Goal: Information Seeking & Learning: Learn about a topic

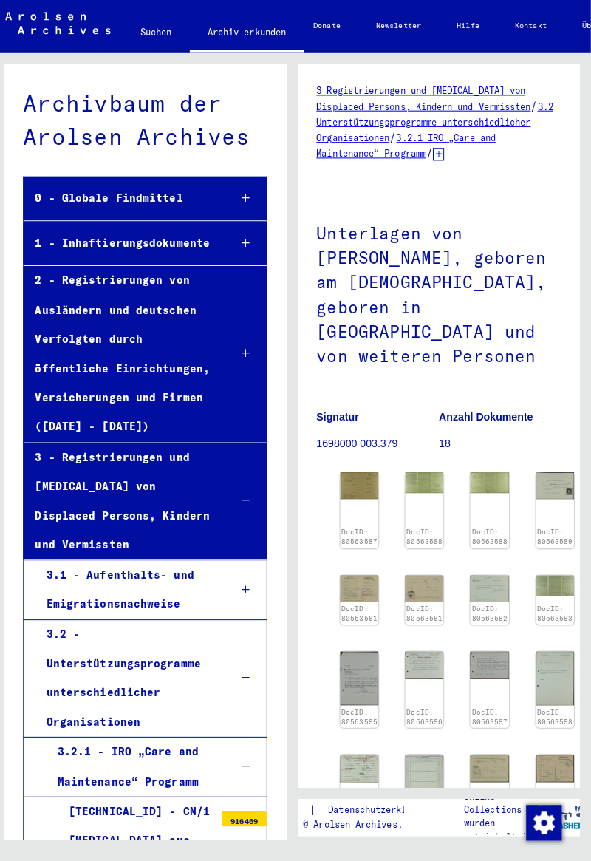
click at [366, 475] on div "DocID: 80563587" at bounding box center [363, 505] width 38 height 75
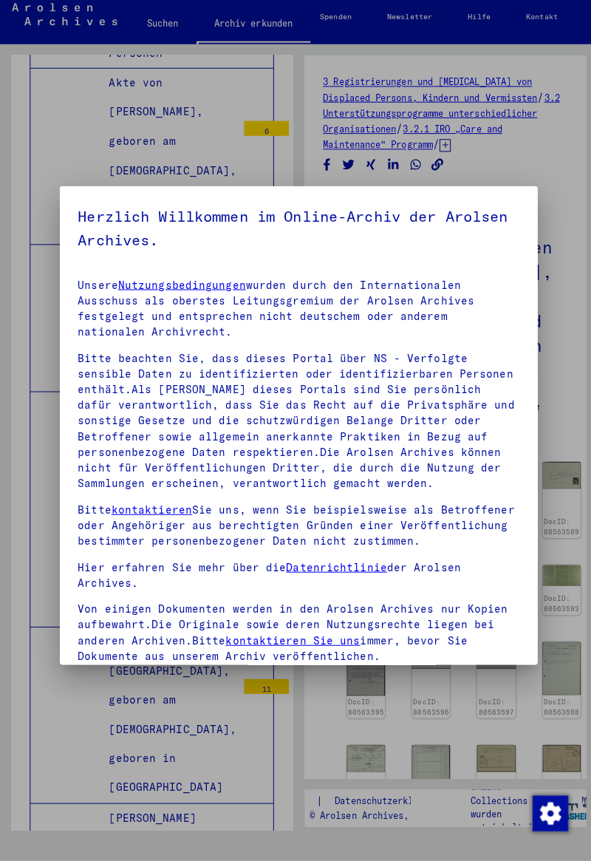
scroll to position [183, 0]
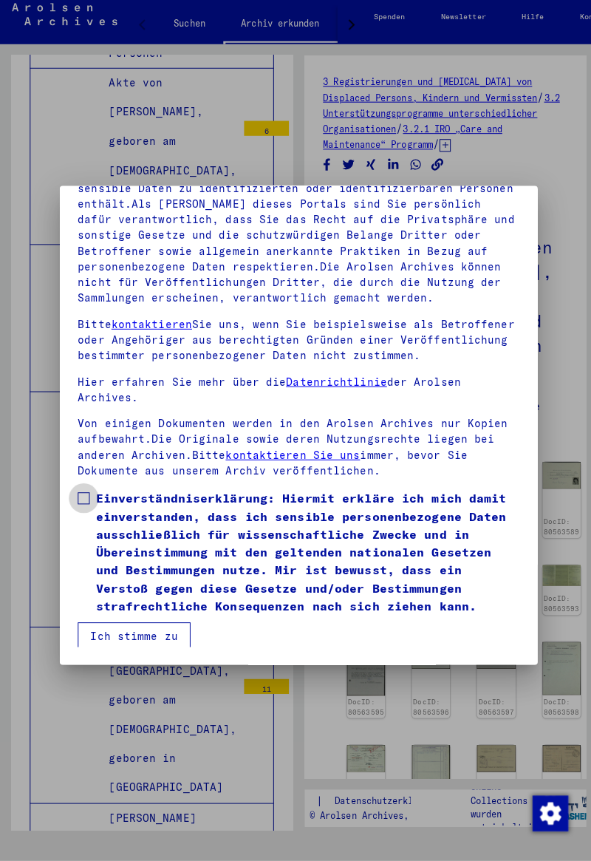
click at [86, 509] on span at bounding box center [83, 503] width 12 height 12
click at [157, 653] on button "Ich stimme zu" at bounding box center [133, 639] width 112 height 28
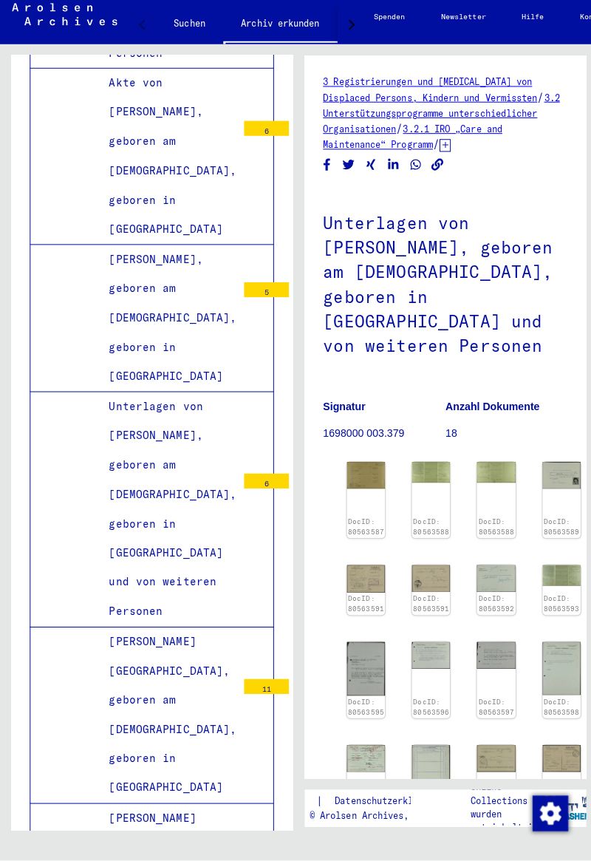
click at [373, 521] on link "DocID: 80563587" at bounding box center [362, 530] width 35 height 18
click at [361, 466] on img at bounding box center [363, 479] width 38 height 27
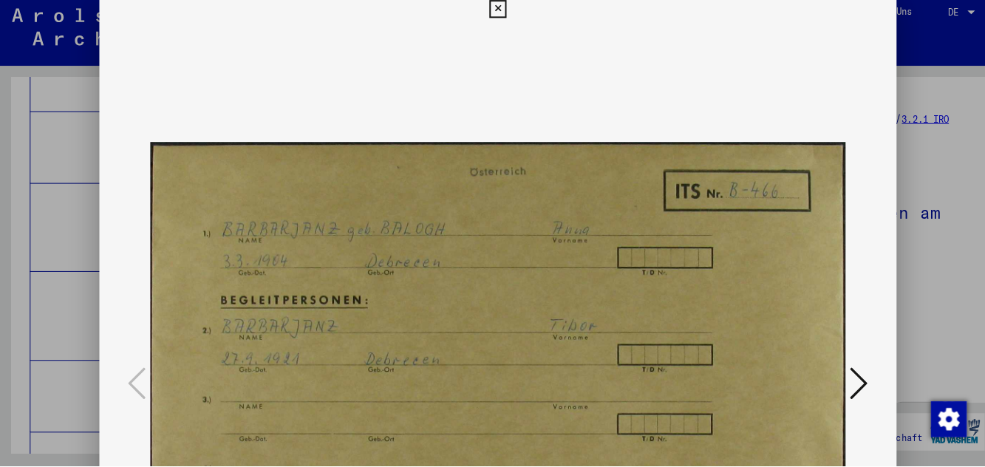
click at [591, 383] on icon at bounding box center [850, 384] width 18 height 35
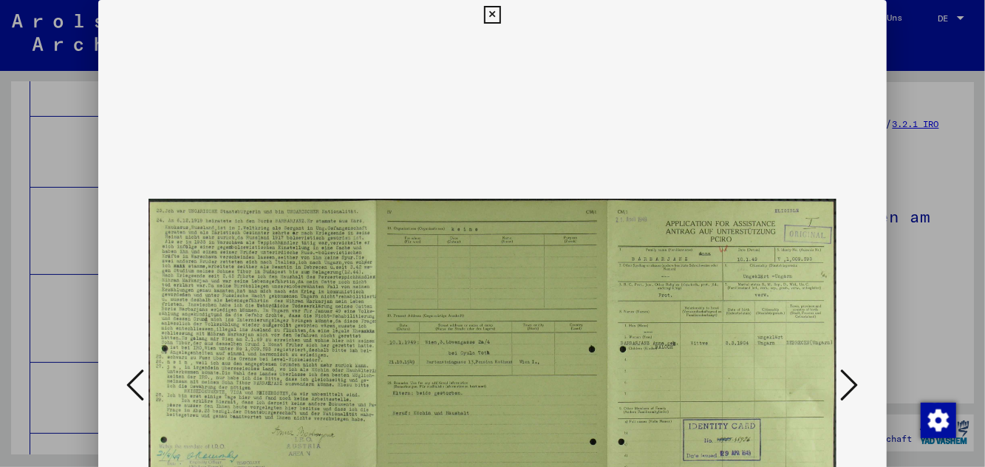
click at [157, 388] on img at bounding box center [492, 386] width 687 height 713
click at [136, 384] on icon at bounding box center [135, 384] width 18 height 35
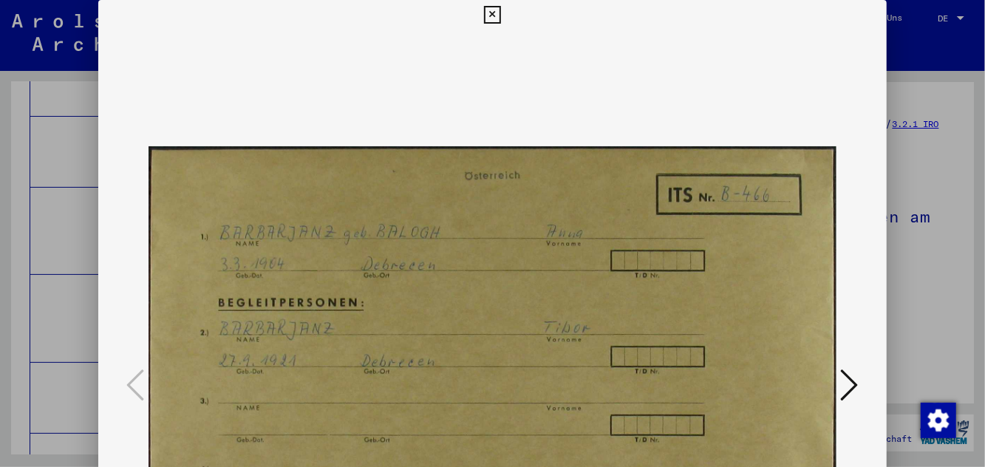
click at [591, 387] on icon at bounding box center [850, 384] width 18 height 35
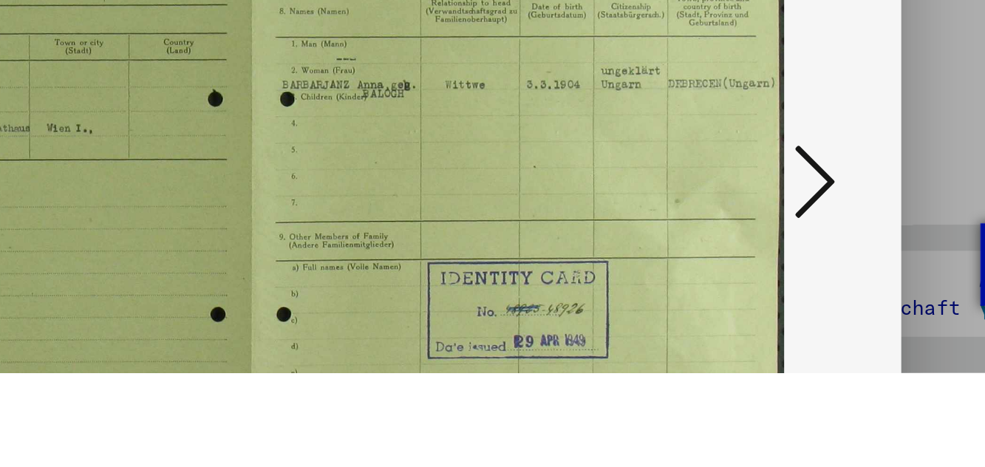
click at [591, 392] on icon at bounding box center [850, 384] width 18 height 35
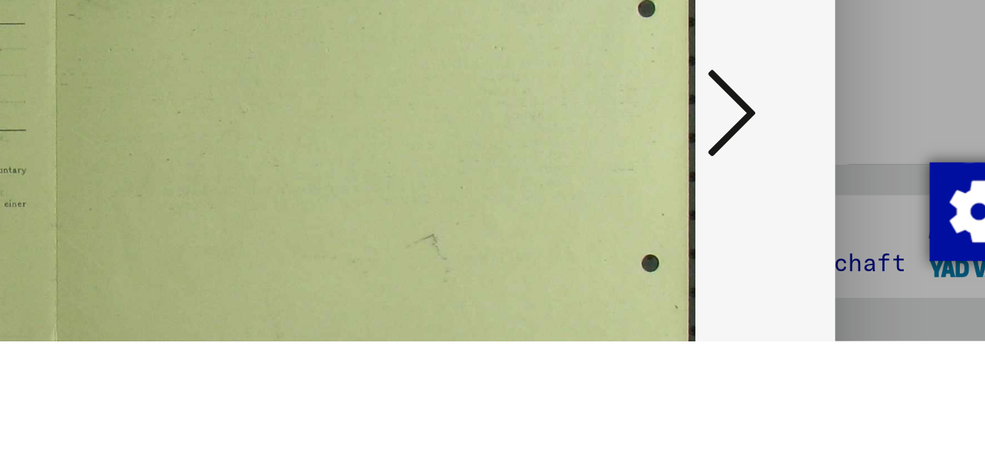
click at [591, 390] on icon at bounding box center [850, 384] width 18 height 35
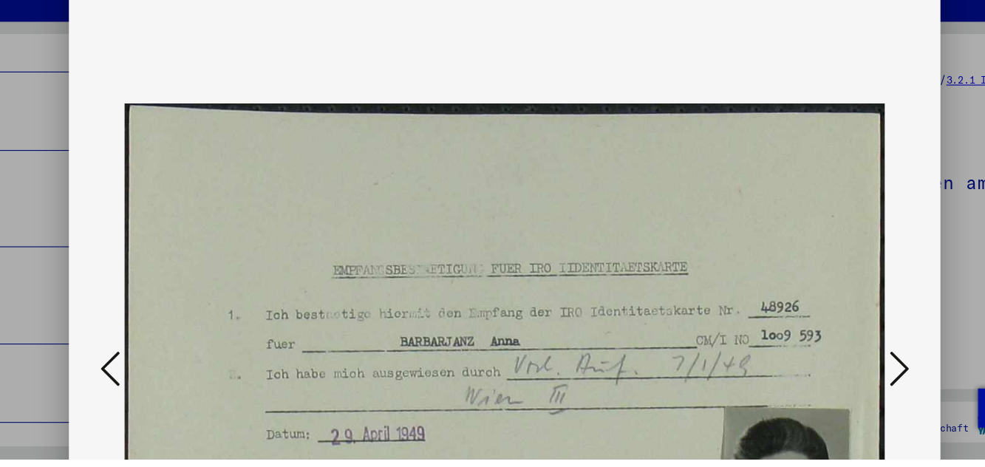
click at [591, 366] on button at bounding box center [850, 386] width 27 height 42
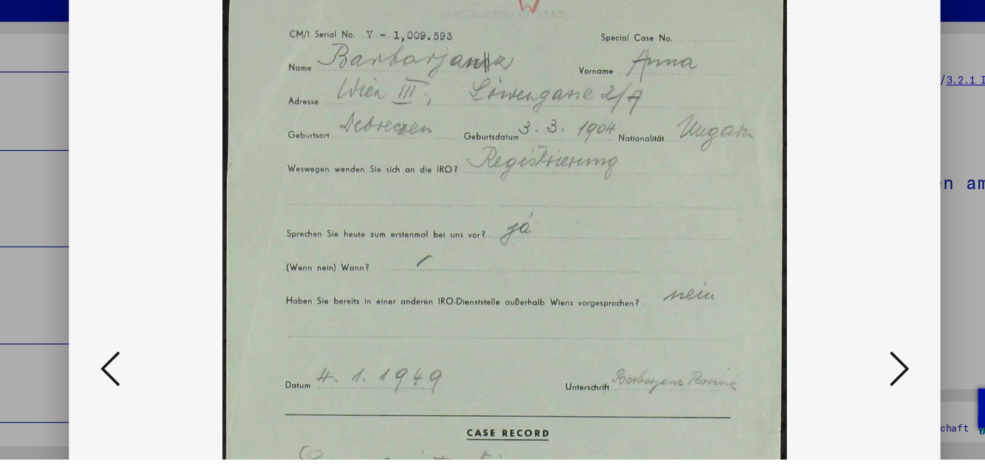
click at [591, 433] on img at bounding box center [492, 386] width 687 height 713
click at [591, 394] on icon at bounding box center [850, 384] width 18 height 35
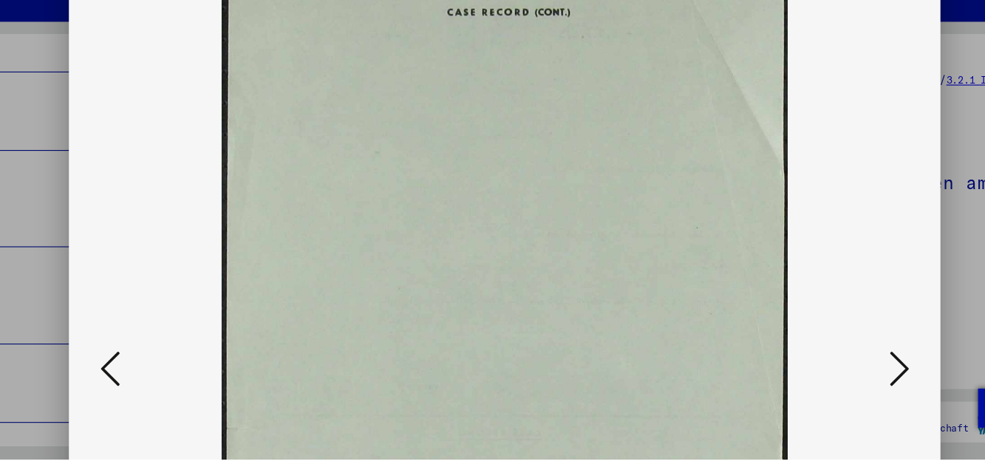
click at [591, 371] on icon at bounding box center [850, 384] width 18 height 35
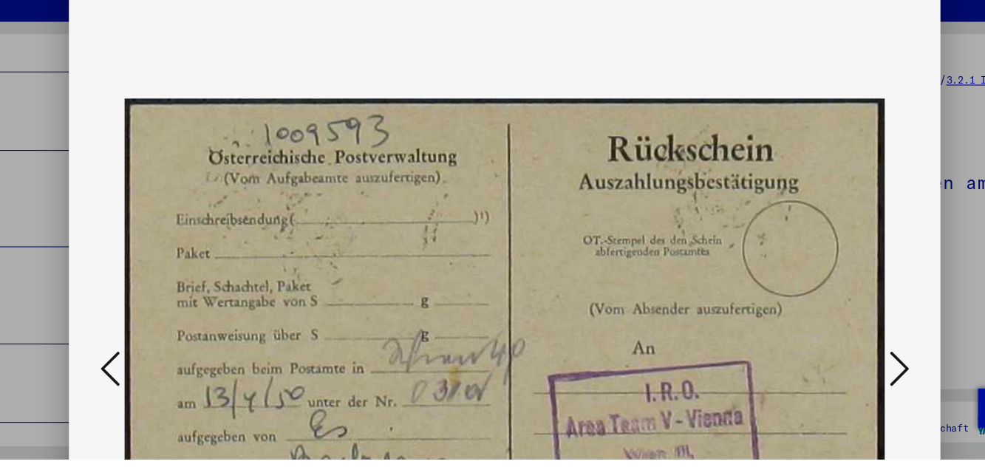
click at [591, 390] on icon at bounding box center [850, 384] width 18 height 35
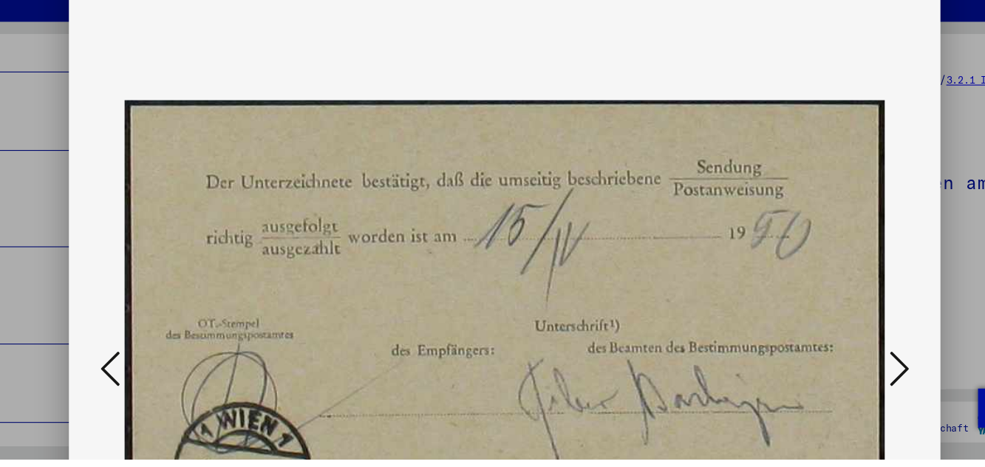
click at [591, 377] on icon at bounding box center [850, 384] width 18 height 35
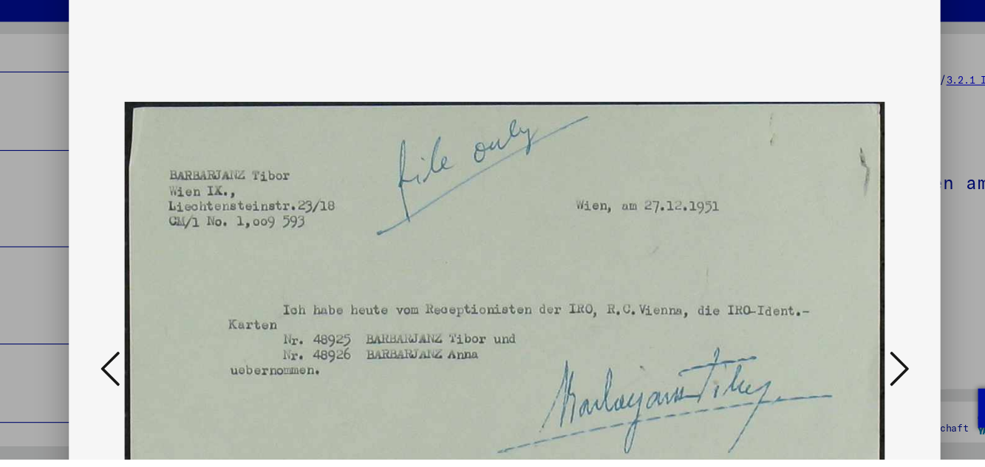
click at [591, 373] on icon at bounding box center [850, 384] width 18 height 35
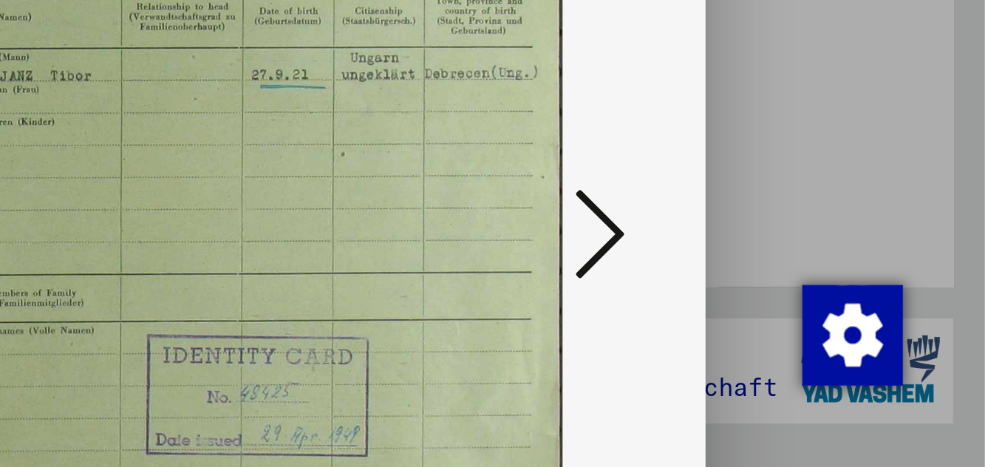
click at [591, 392] on icon at bounding box center [850, 384] width 18 height 35
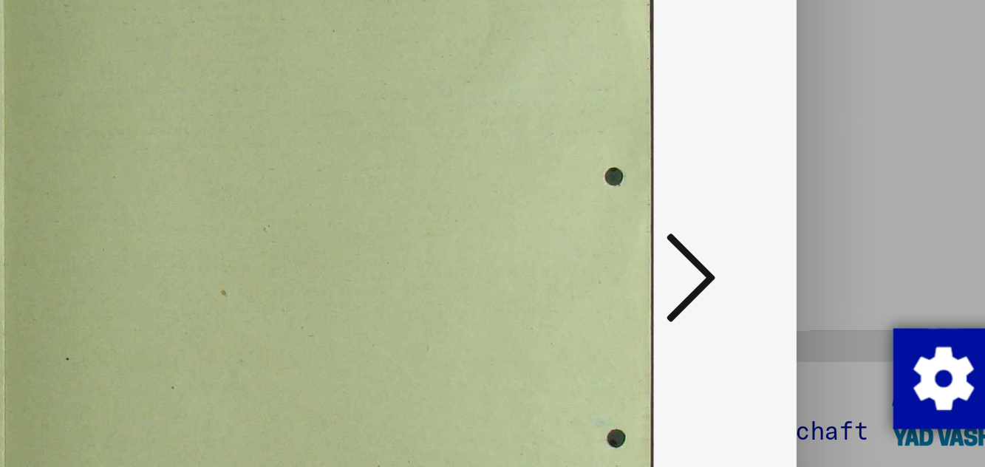
click at [591, 384] on icon at bounding box center [850, 384] width 18 height 35
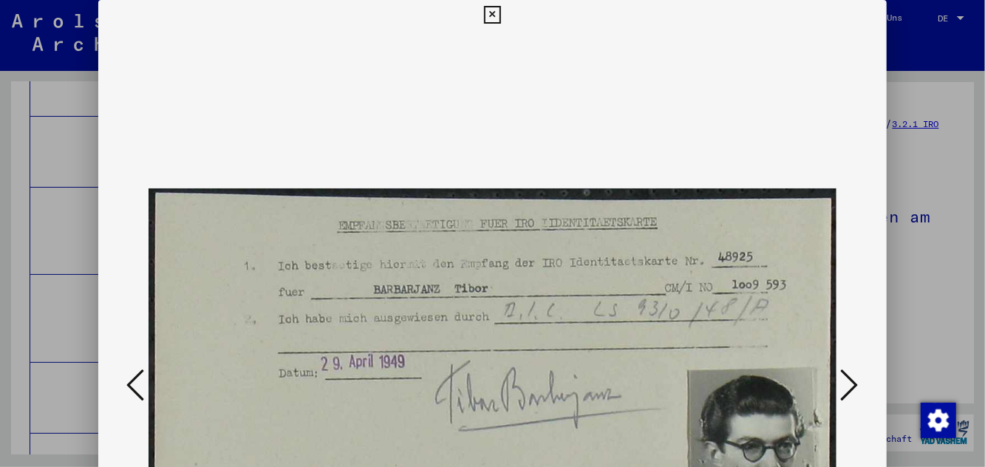
click at [591, 386] on icon at bounding box center [850, 384] width 18 height 35
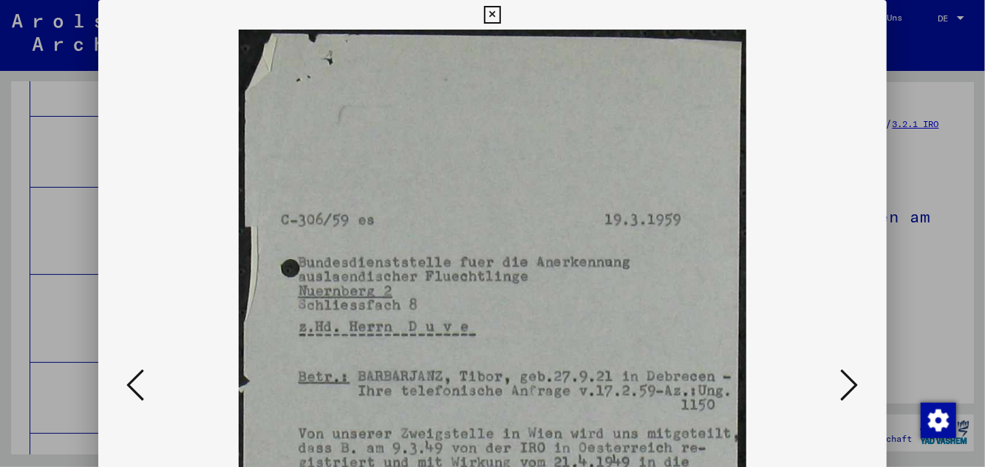
click at [591, 387] on img at bounding box center [492, 386] width 687 height 713
click at [591, 384] on icon at bounding box center [850, 384] width 18 height 35
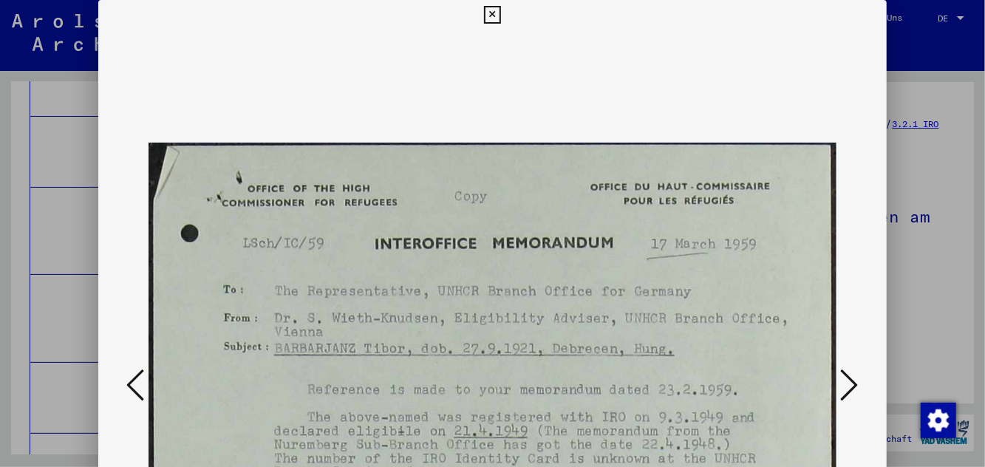
click at [591, 400] on button at bounding box center [850, 386] width 27 height 42
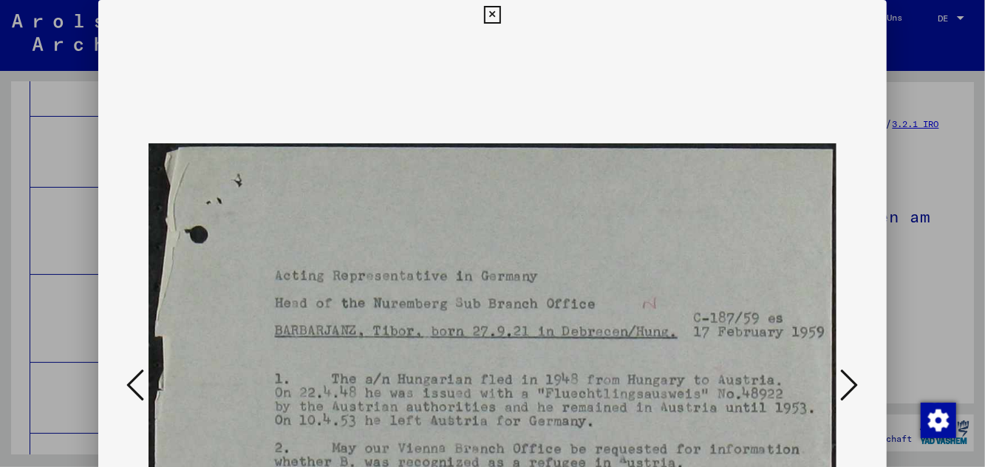
click at [591, 395] on icon at bounding box center [850, 384] width 18 height 35
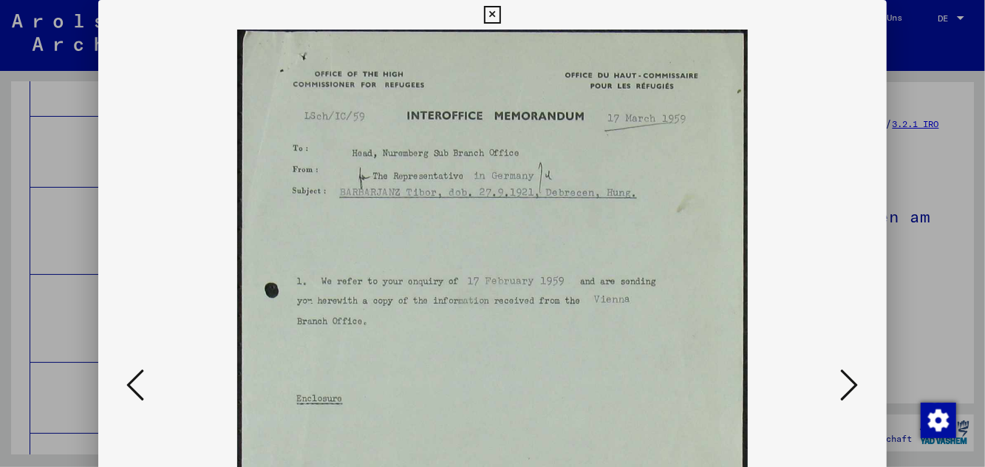
click at [591, 397] on icon at bounding box center [850, 384] width 18 height 35
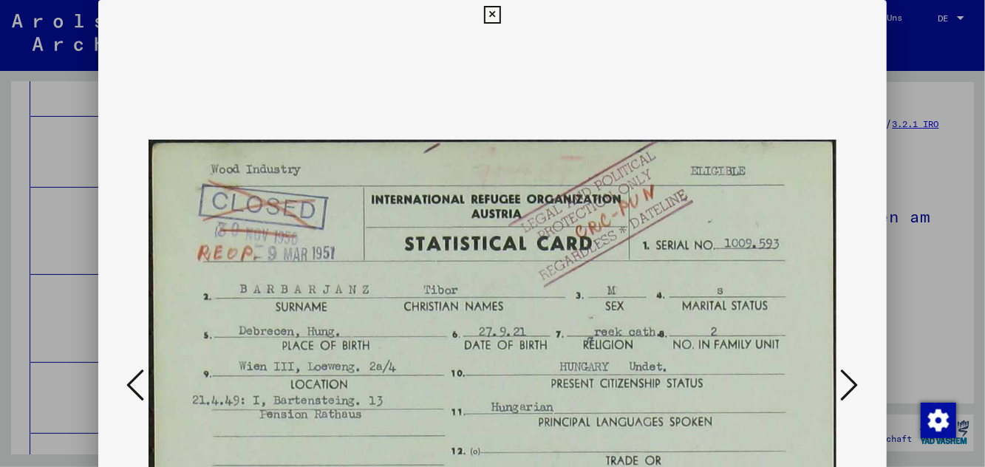
click at [591, 403] on button at bounding box center [850, 386] width 27 height 42
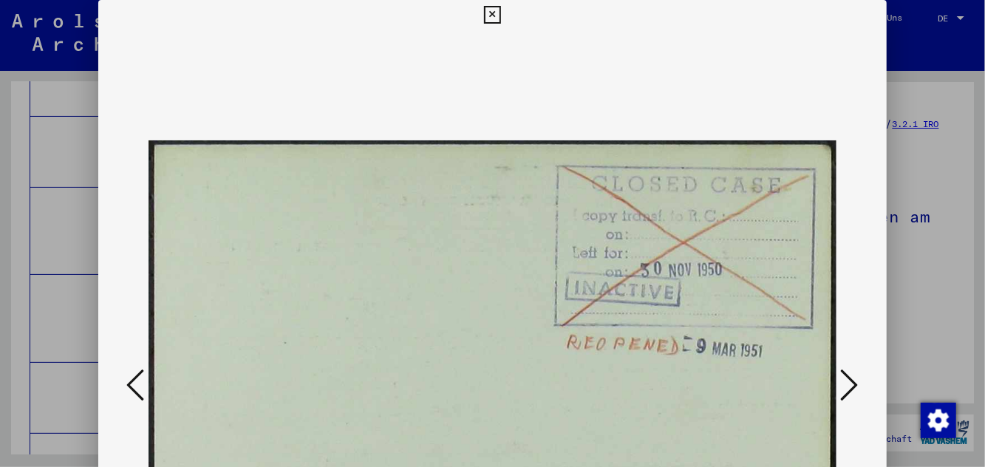
click at [591, 377] on button at bounding box center [850, 386] width 27 height 42
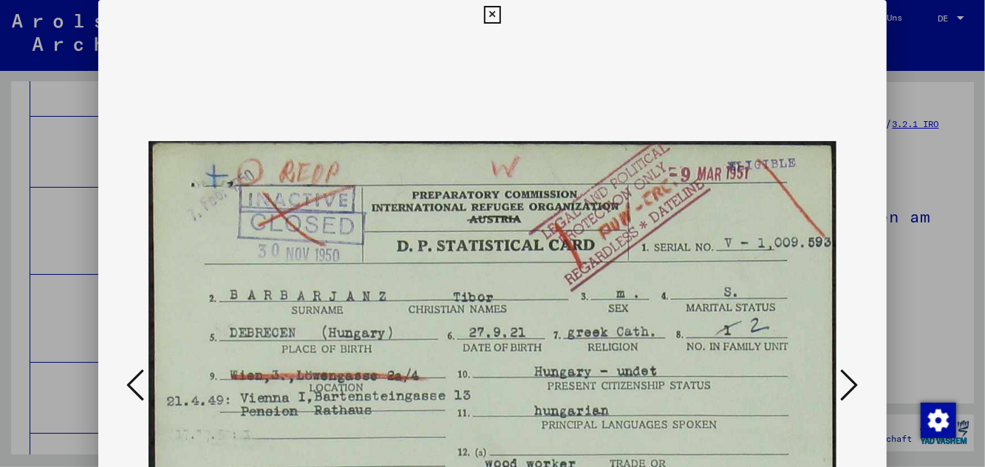
click at [132, 380] on icon at bounding box center [135, 384] width 18 height 35
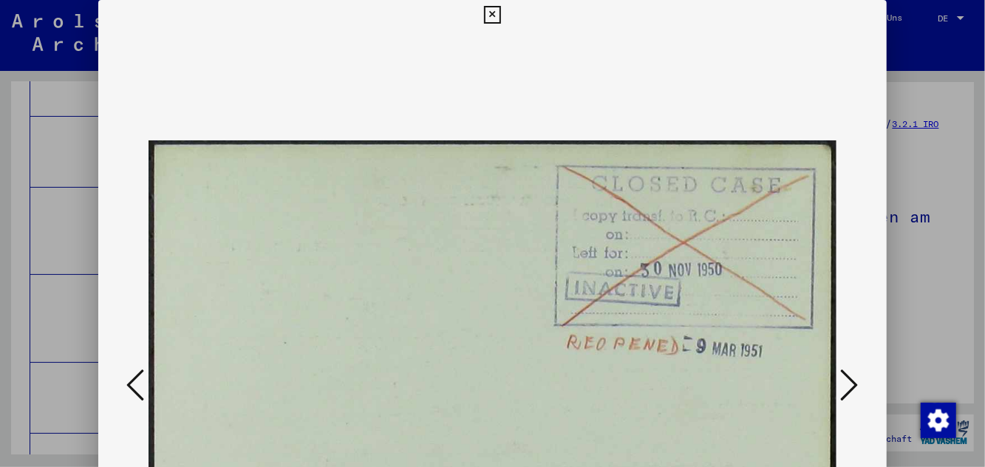
click at [157, 398] on img at bounding box center [492, 386] width 687 height 713
click at [143, 381] on icon at bounding box center [135, 384] width 18 height 35
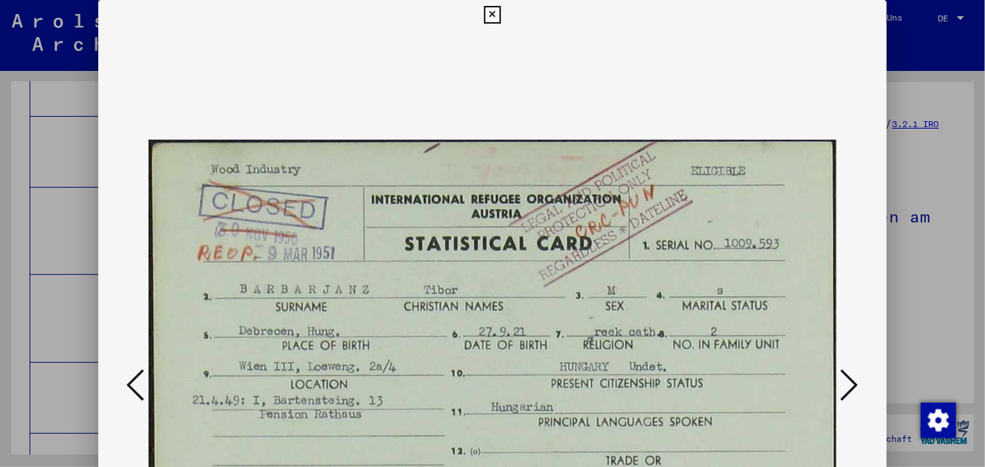
click at [591, 395] on icon at bounding box center [850, 384] width 18 height 35
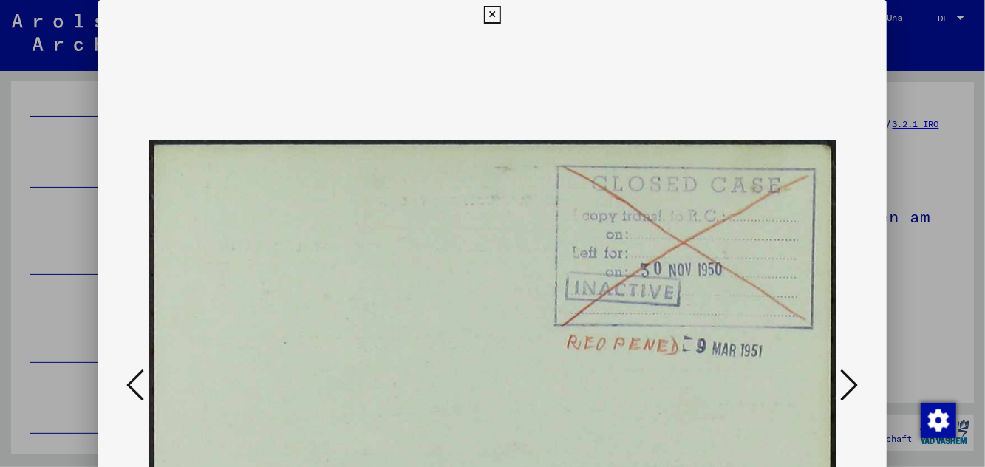
click at [591, 399] on icon at bounding box center [850, 384] width 18 height 35
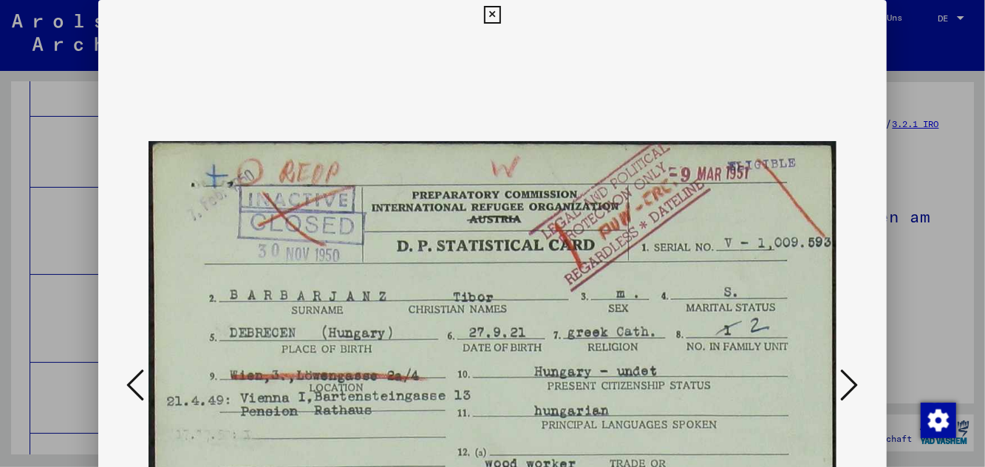
click at [591, 387] on icon at bounding box center [850, 384] width 18 height 35
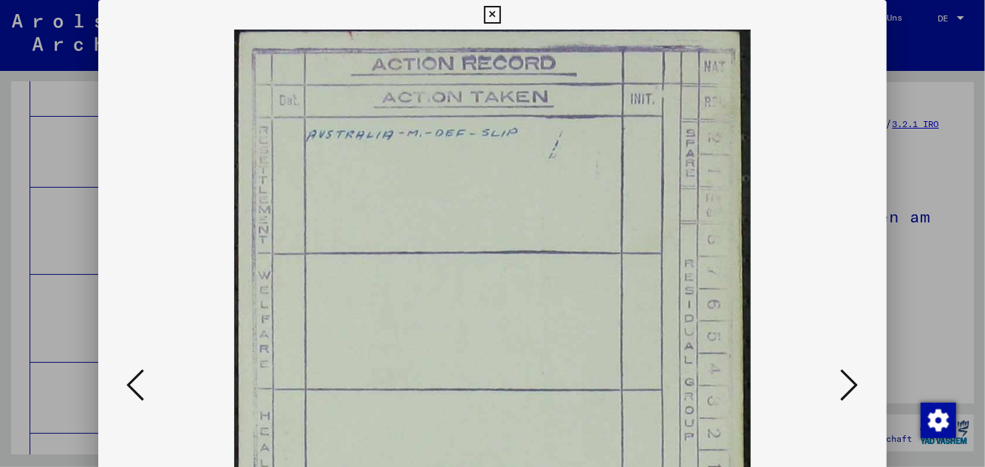
click at [591, 387] on icon at bounding box center [850, 384] width 18 height 35
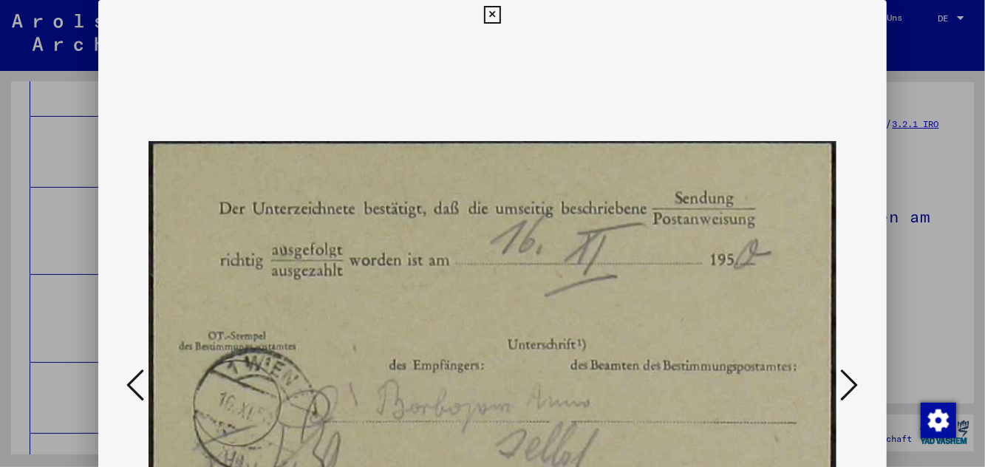
click at [591, 387] on icon at bounding box center [850, 384] width 18 height 35
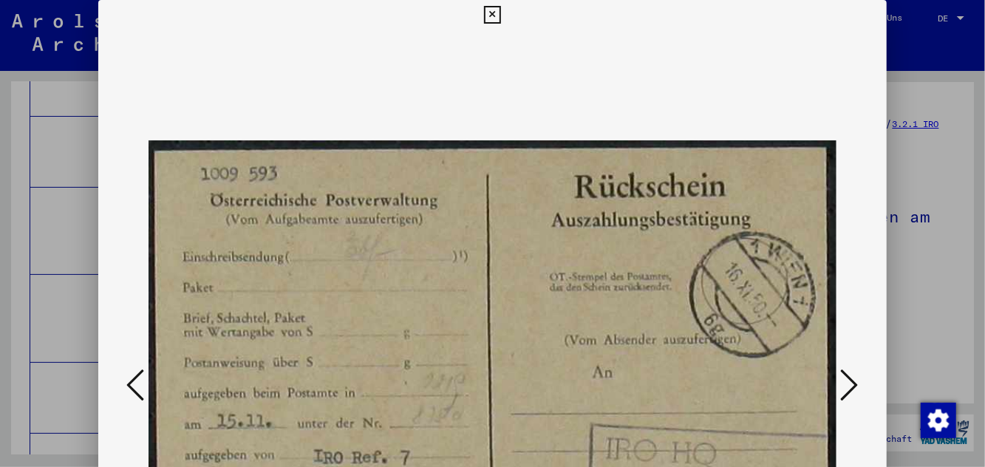
click at [135, 378] on icon at bounding box center [135, 384] width 18 height 35
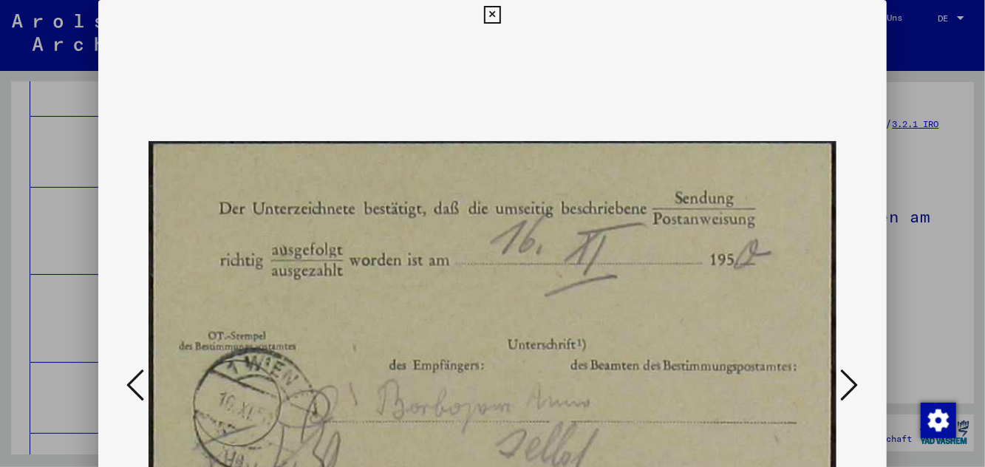
click at [139, 381] on icon at bounding box center [135, 384] width 18 height 35
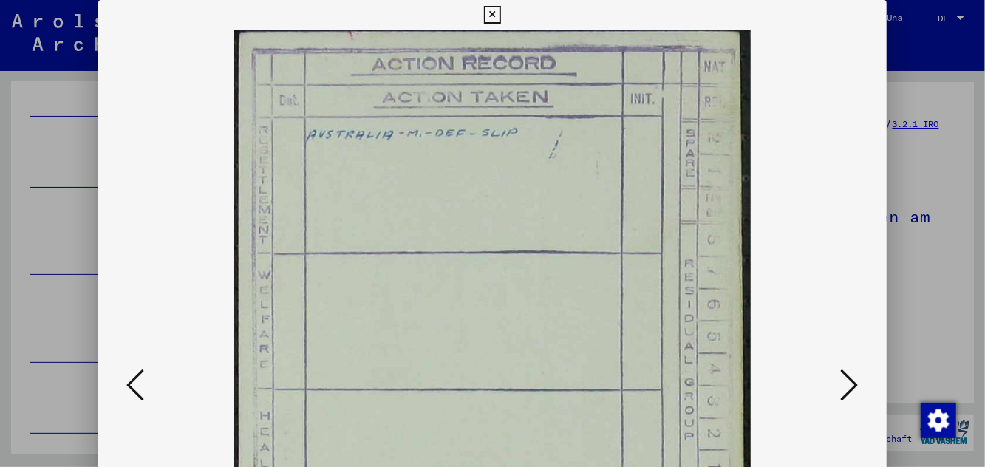
click at [591, 387] on icon at bounding box center [850, 384] width 18 height 35
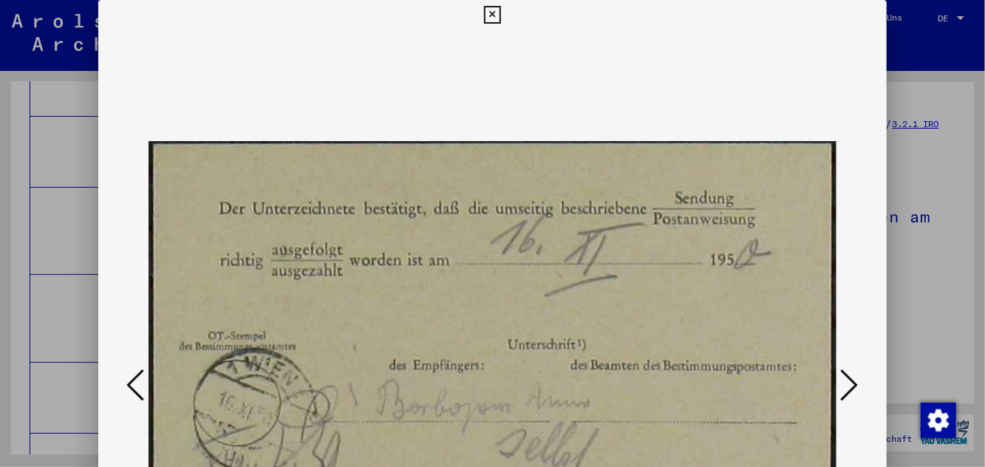
click at [591, 390] on icon at bounding box center [850, 384] width 18 height 35
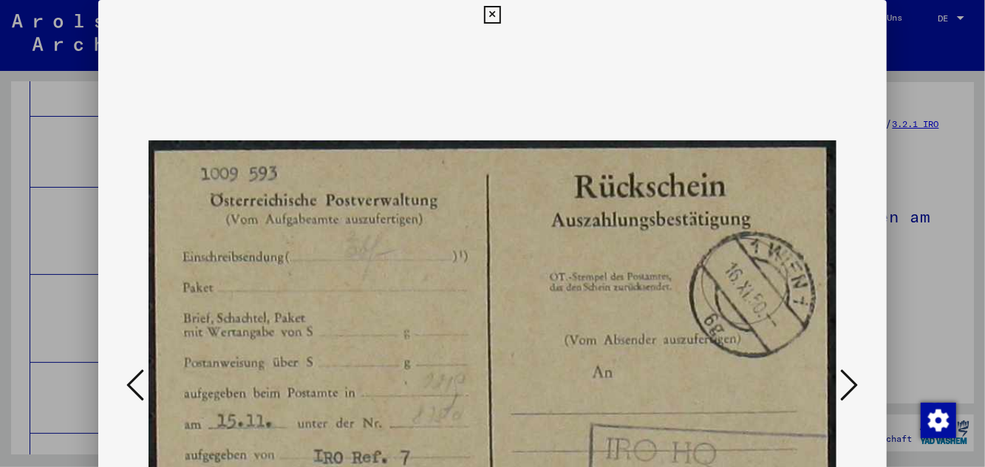
click at [591, 386] on icon at bounding box center [850, 384] width 18 height 35
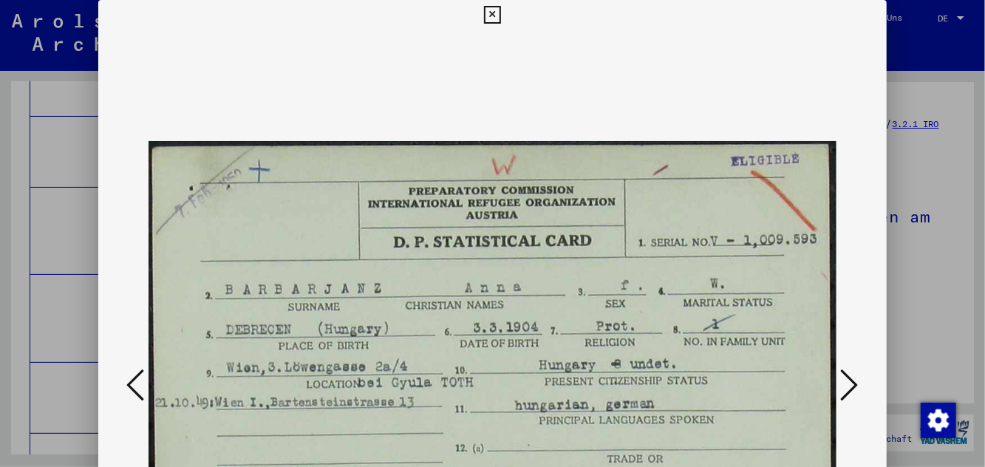
click at [591, 391] on icon at bounding box center [850, 384] width 18 height 35
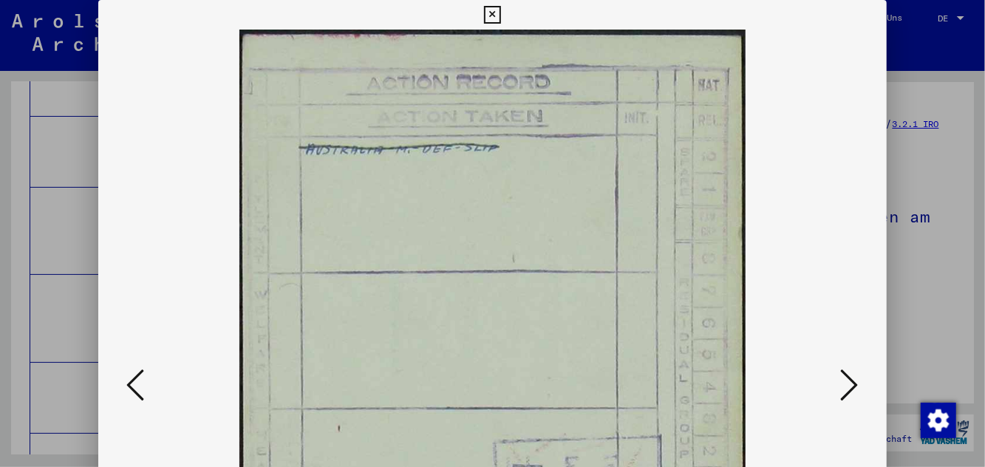
click at [591, 387] on icon at bounding box center [850, 384] width 18 height 35
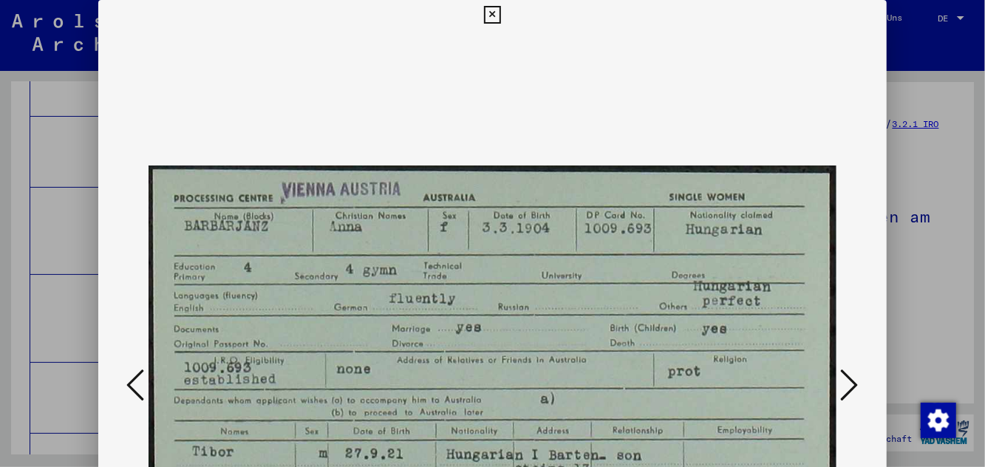
click at [591, 374] on icon at bounding box center [850, 384] width 18 height 35
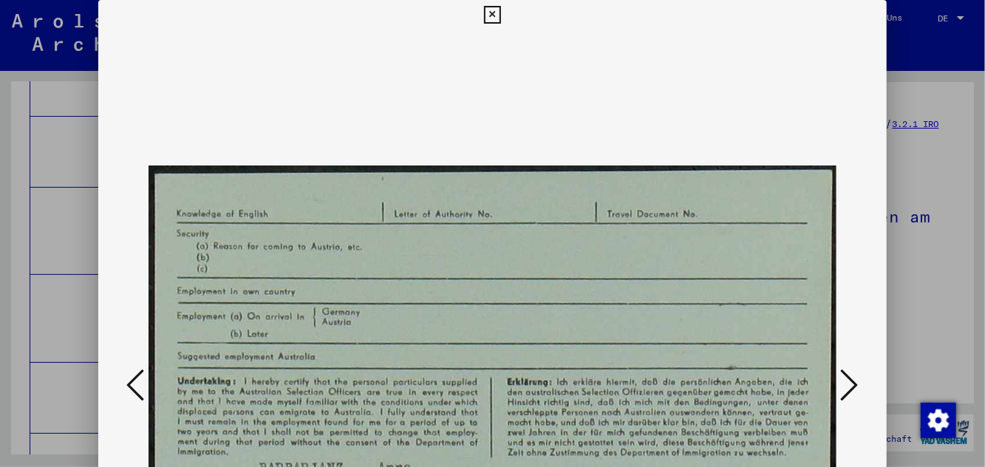
click at [591, 386] on icon at bounding box center [850, 384] width 18 height 35
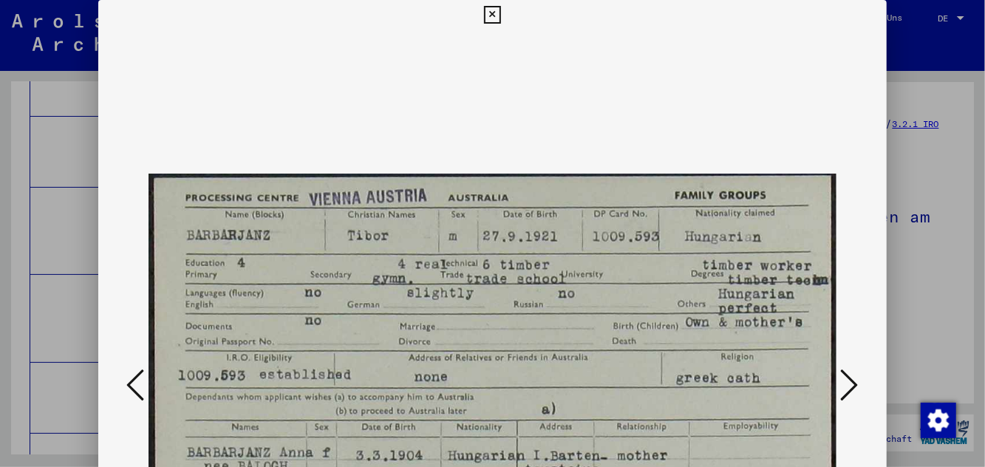
click at [591, 394] on icon at bounding box center [850, 384] width 18 height 35
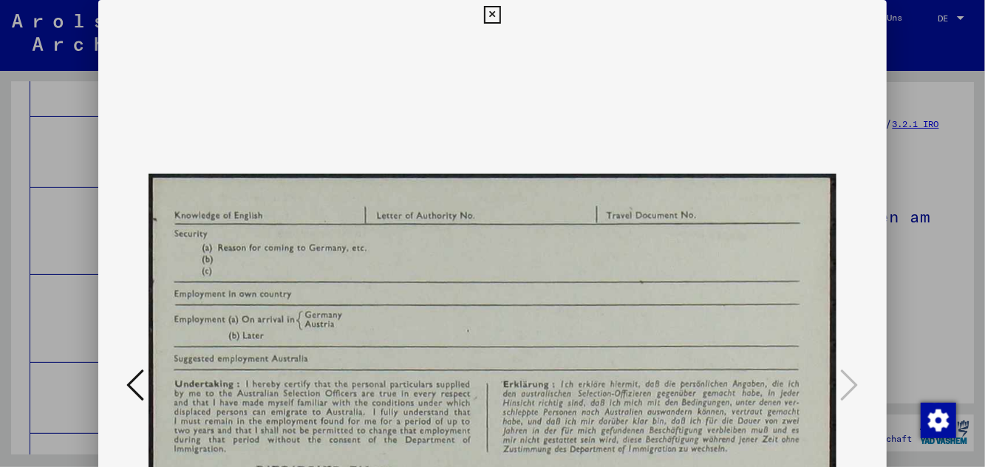
click at [481, 22] on button at bounding box center [493, 15] width 26 height 30
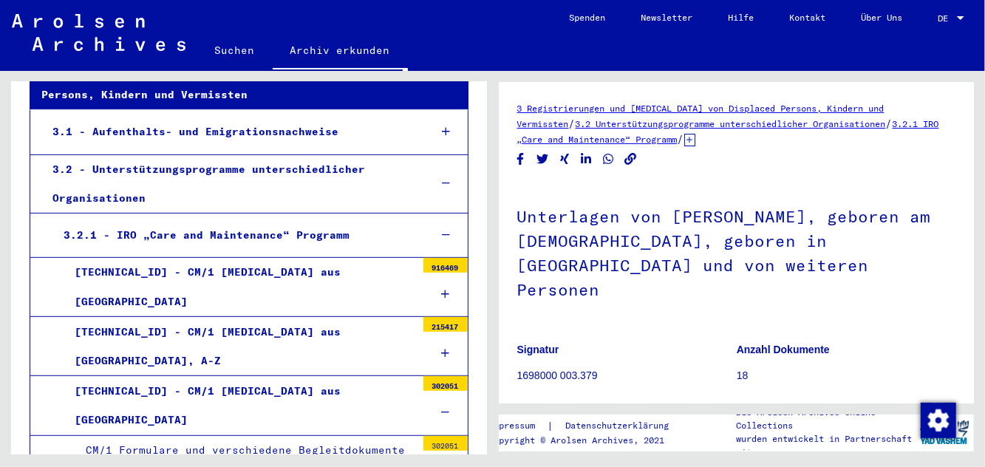
scroll to position [283, 0]
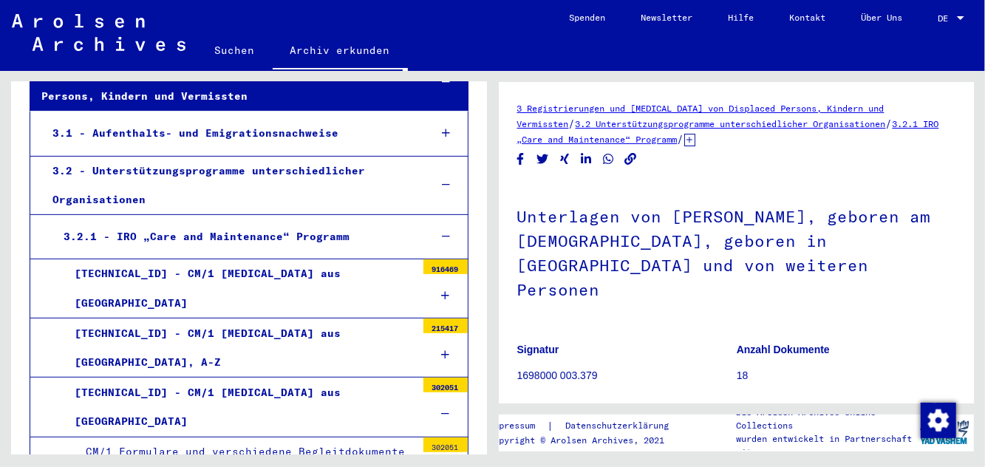
click at [453, 197] on div at bounding box center [446, 185] width 42 height 44
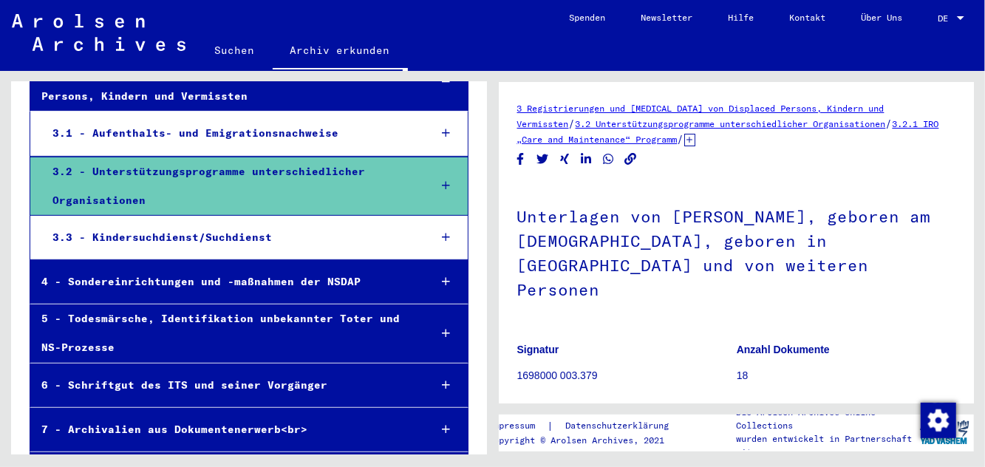
scroll to position [259, 0]
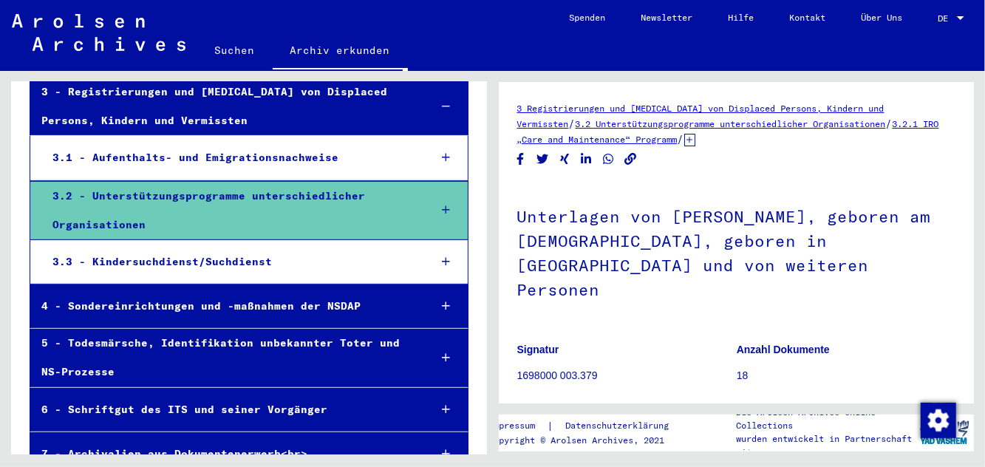
click at [445, 221] on div at bounding box center [446, 211] width 42 height 44
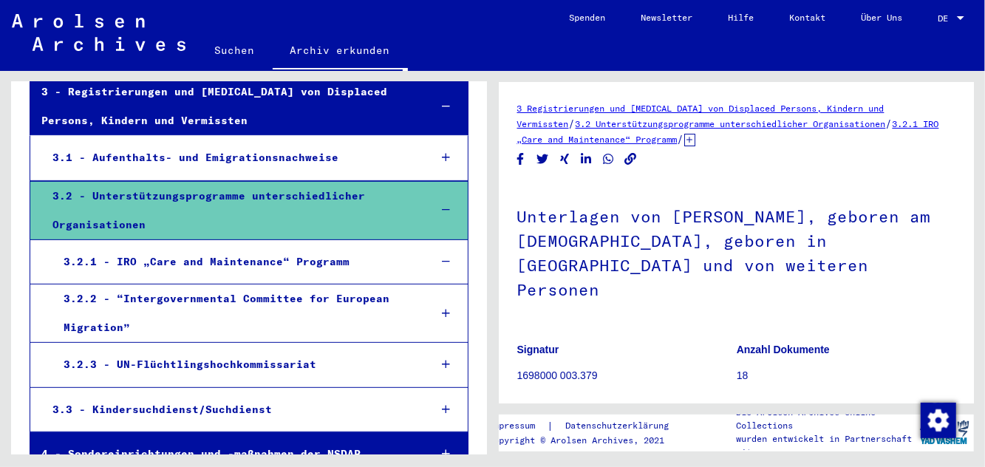
scroll to position [283, 0]
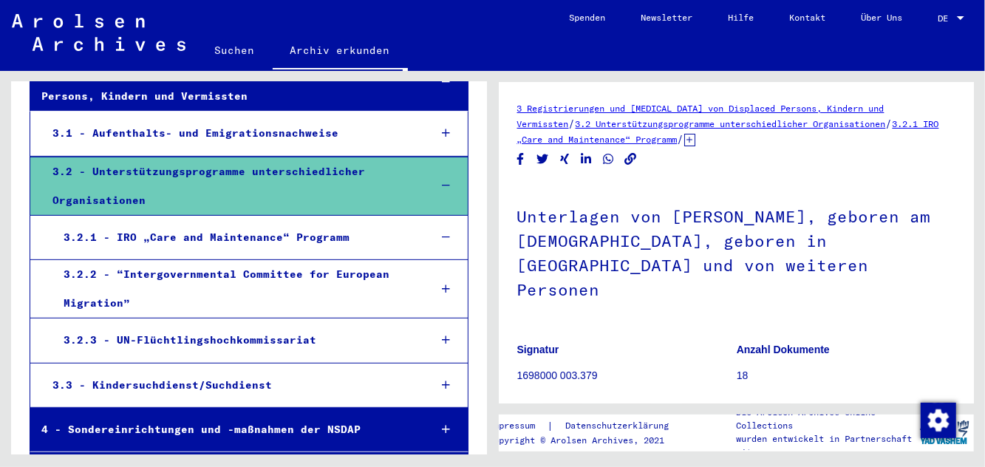
click at [412, 242] on div "3.2.1 - IRO „Care and Maintenance“ Programm" at bounding box center [234, 237] width 365 height 29
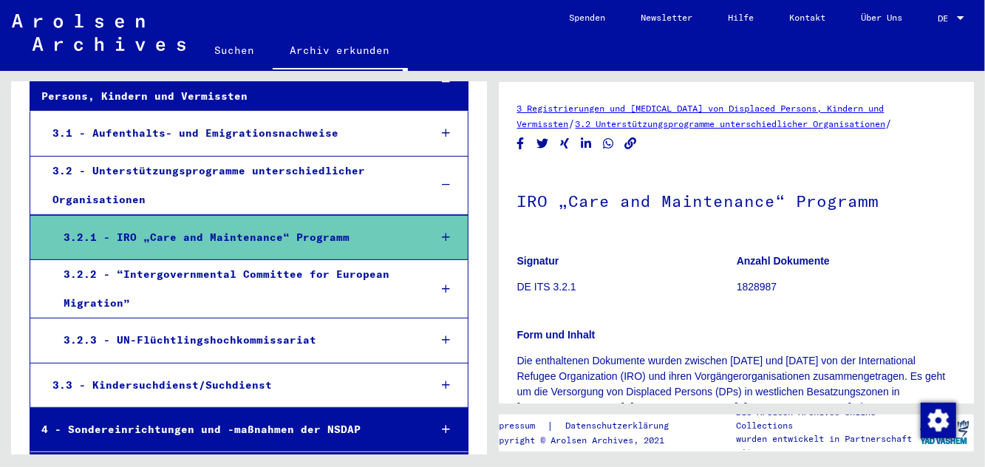
click at [460, 246] on div at bounding box center [446, 238] width 42 height 44
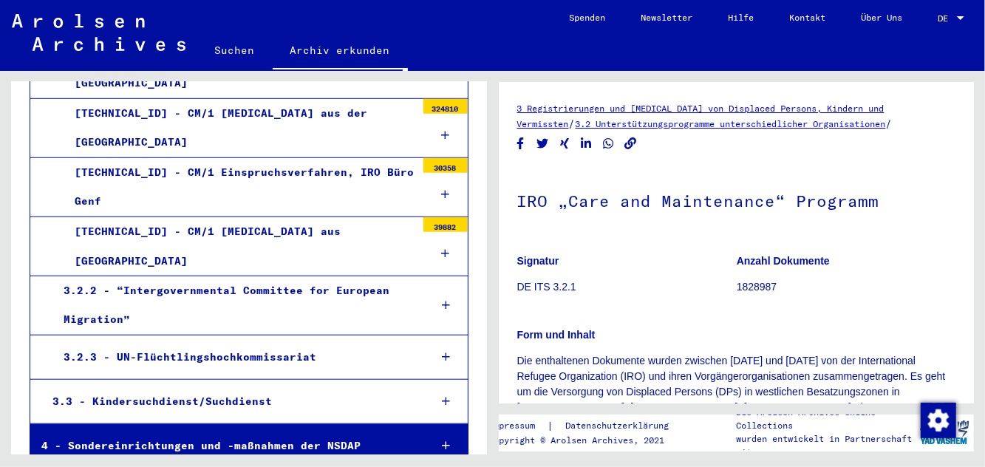
scroll to position [626, 0]
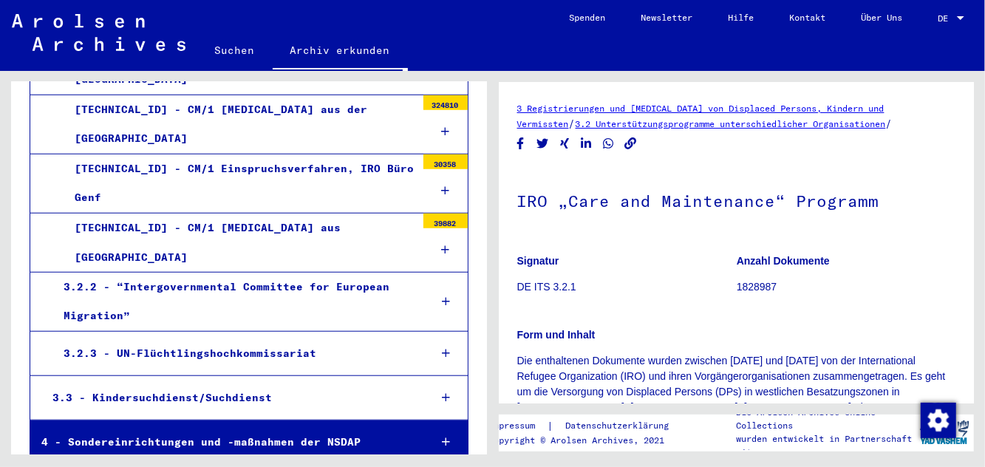
click at [447, 296] on icon at bounding box center [446, 301] width 8 height 10
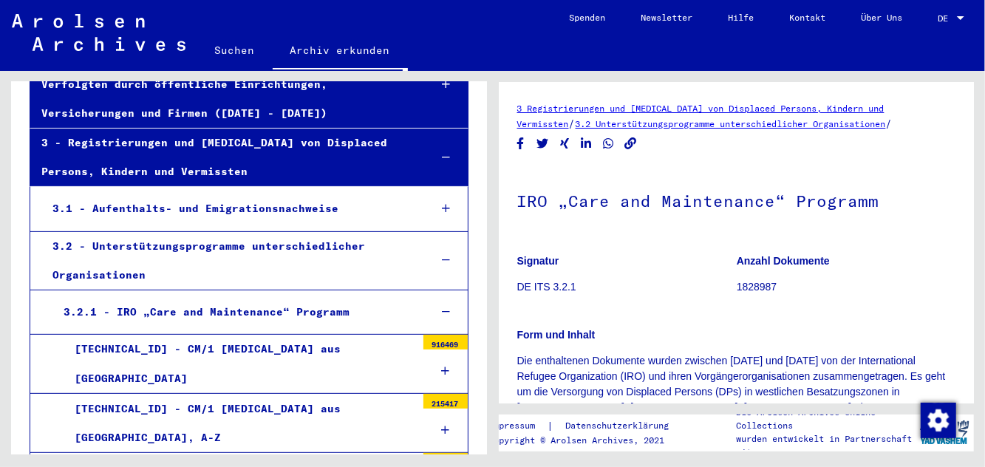
scroll to position [204, 0]
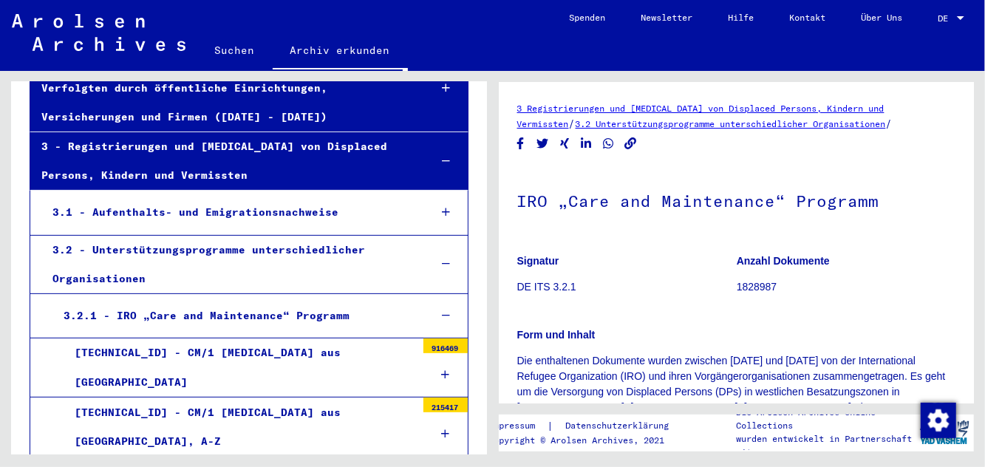
click at [441, 279] on div at bounding box center [446, 264] width 42 height 44
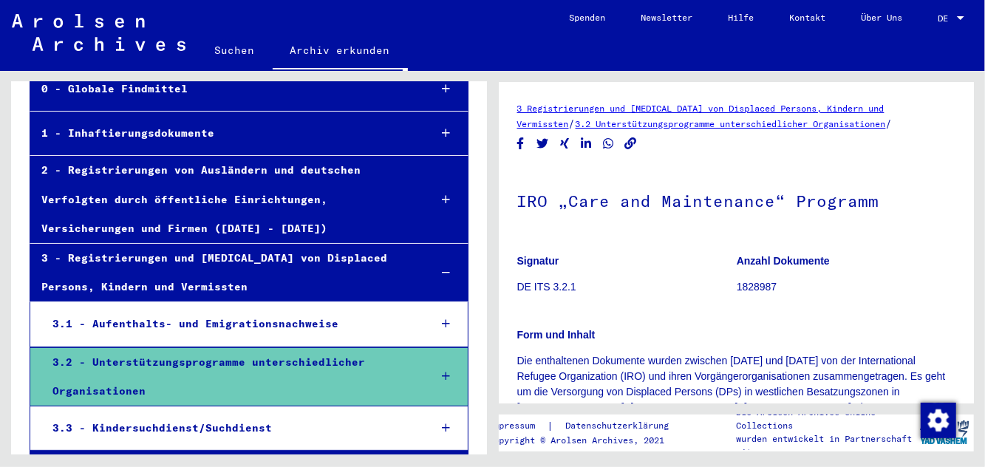
scroll to position [93, 0]
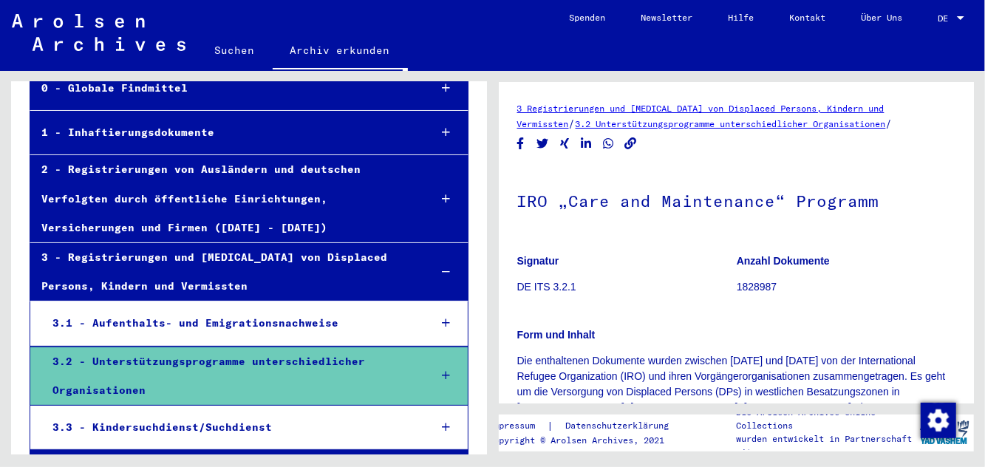
click at [444, 328] on div at bounding box center [446, 324] width 42 height 44
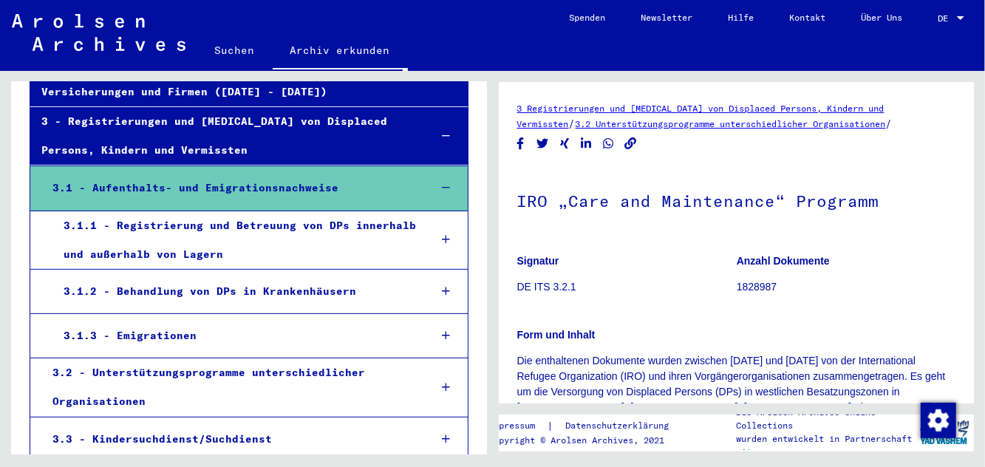
scroll to position [229, 0]
click at [449, 342] on div at bounding box center [446, 336] width 42 height 44
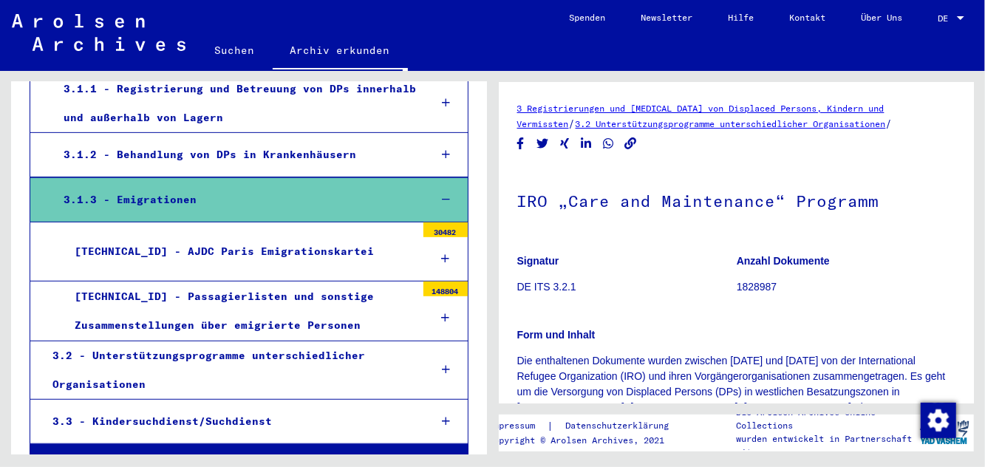
scroll to position [365, 0]
click at [451, 310] on div at bounding box center [446, 318] width 44 height 44
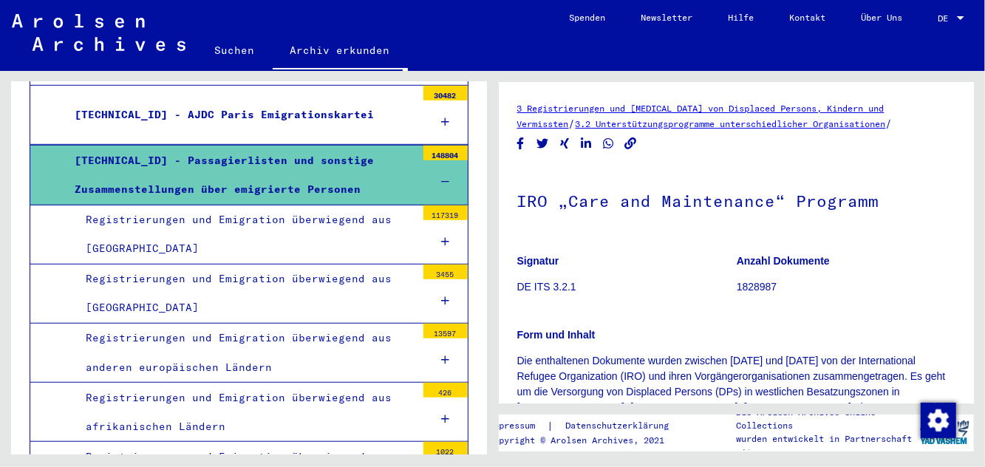
scroll to position [507, 0]
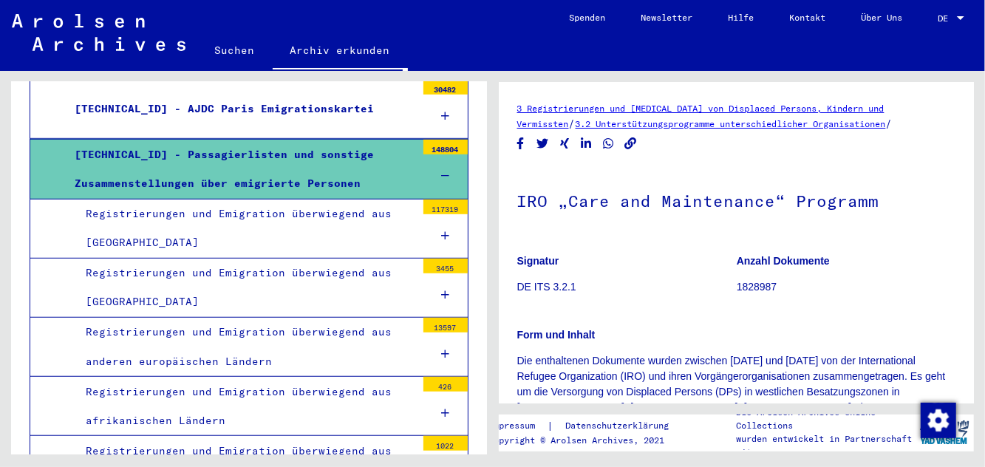
click at [456, 293] on div at bounding box center [446, 296] width 44 height 44
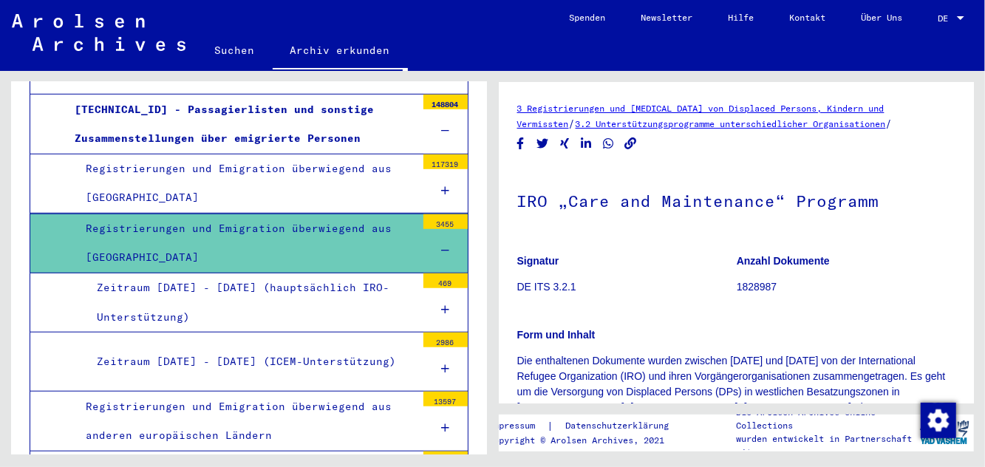
scroll to position [591, 0]
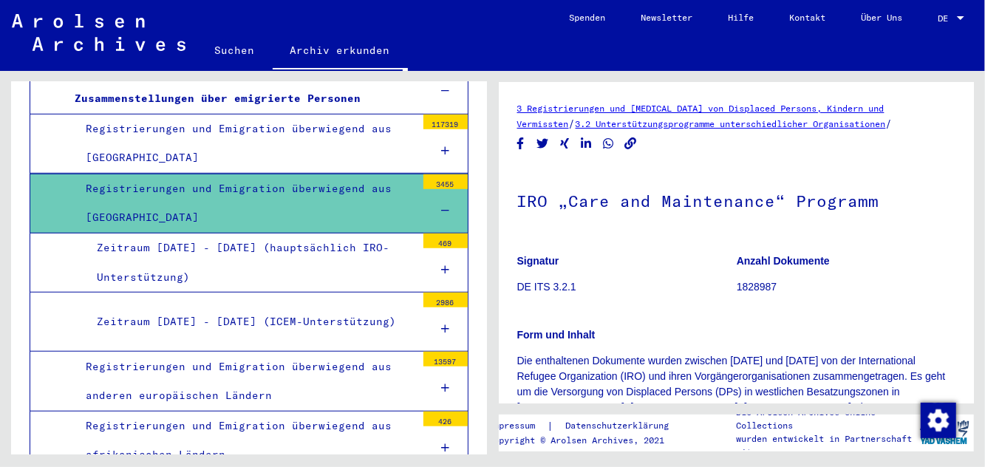
click at [444, 278] on div at bounding box center [446, 270] width 44 height 44
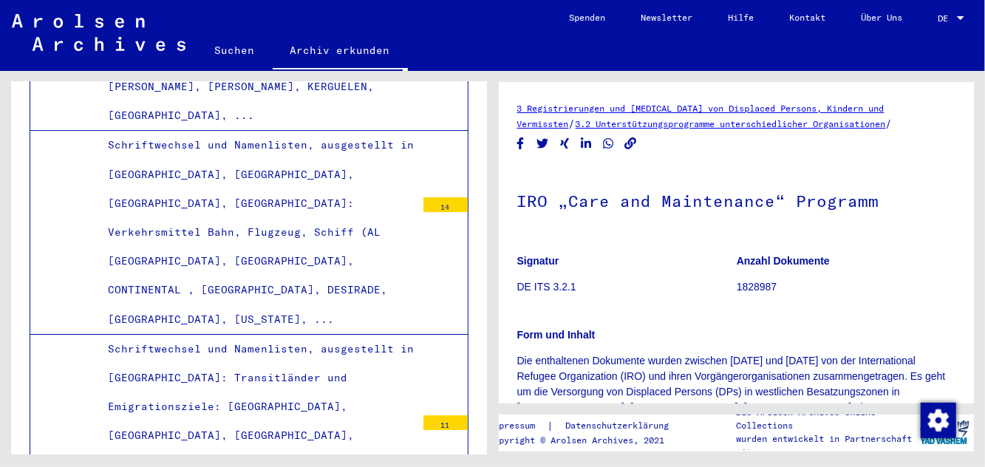
scroll to position [2716, 0]
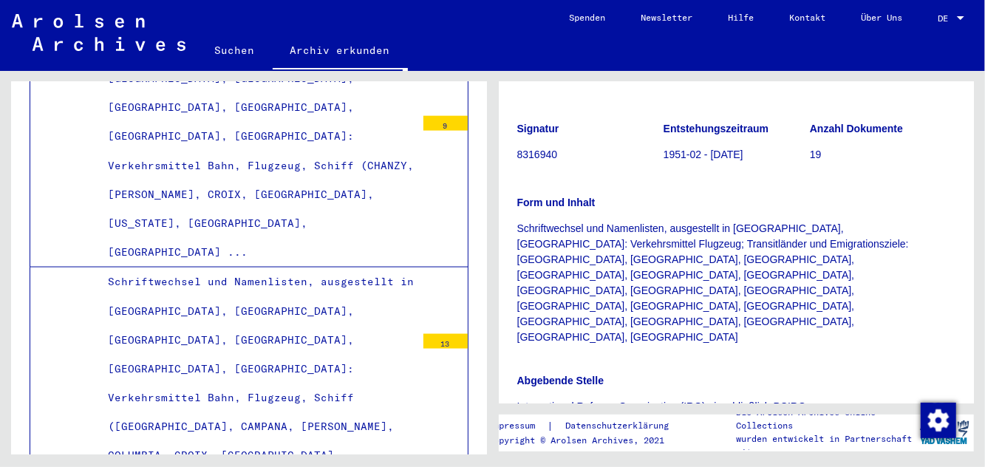
scroll to position [4063, 0]
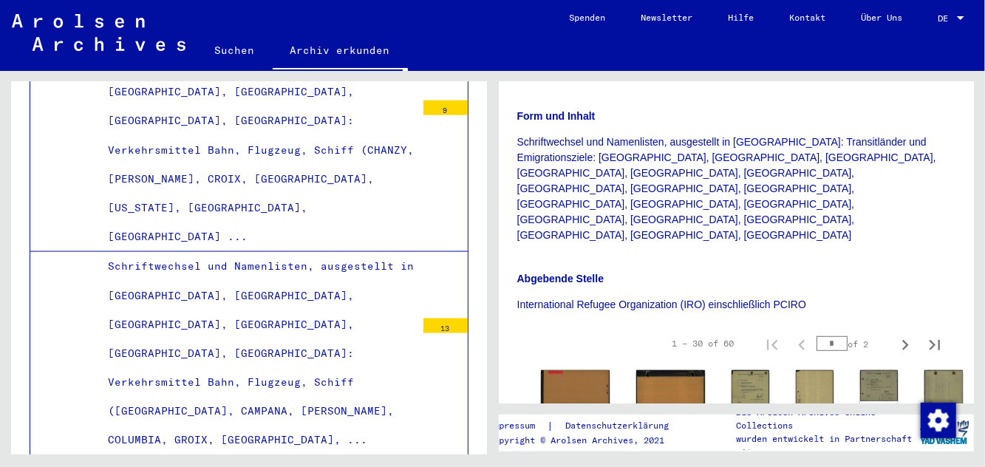
scroll to position [395, 0]
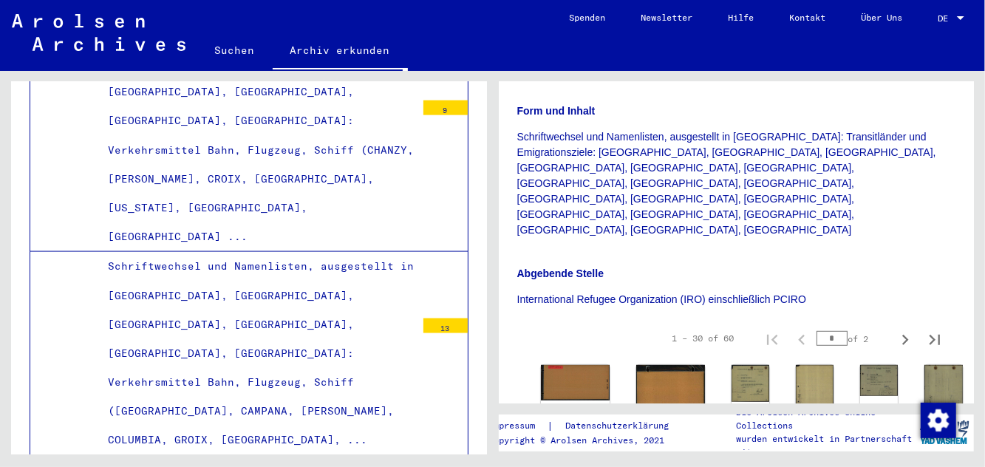
click at [560, 365] on div "DocID: 81770748" at bounding box center [575, 439] width 69 height 149
click at [569, 365] on img at bounding box center [575, 382] width 69 height 35
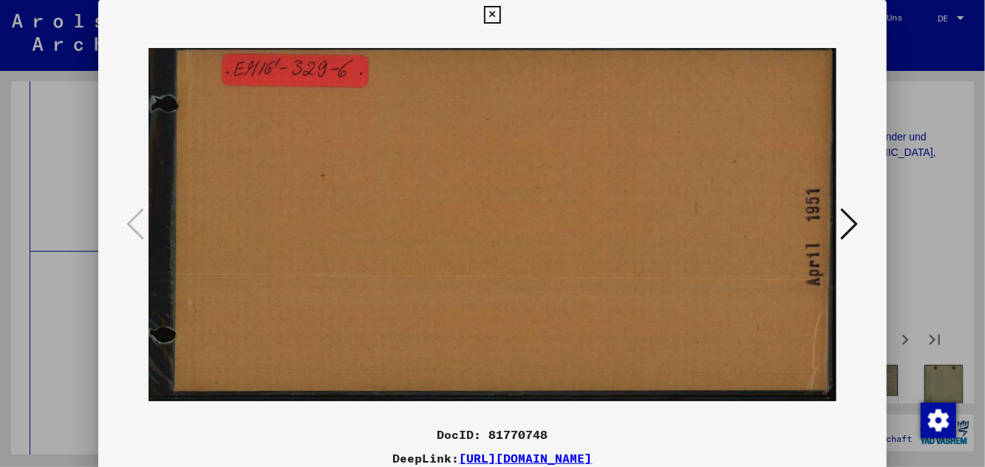
click at [591, 229] on button at bounding box center [850, 225] width 27 height 42
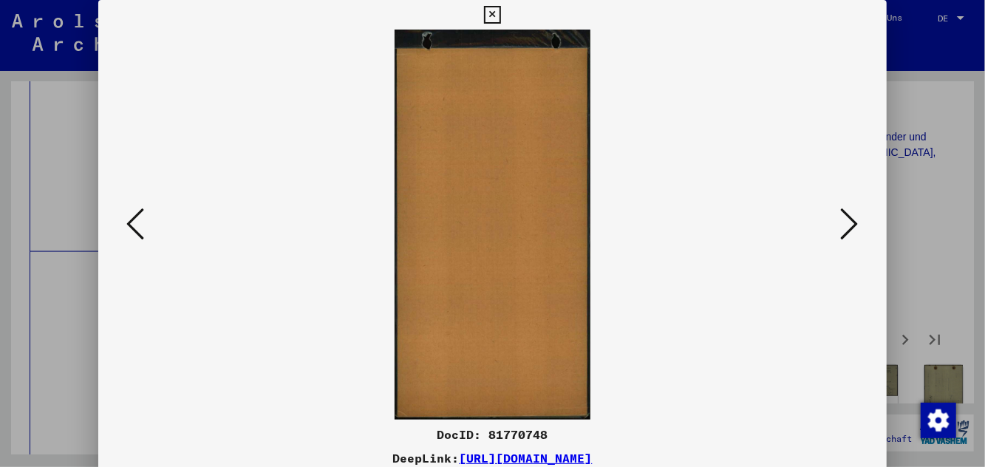
click at [591, 242] on icon at bounding box center [850, 223] width 18 height 35
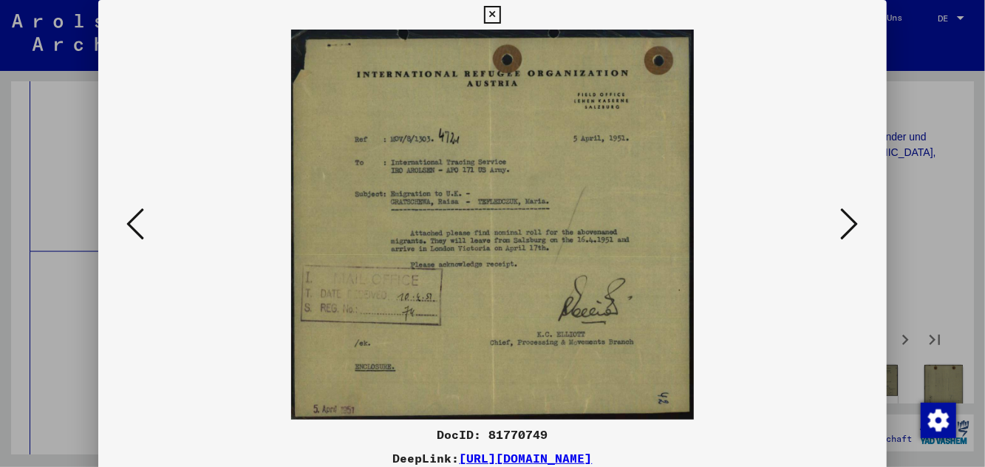
click at [591, 246] on button at bounding box center [850, 225] width 27 height 42
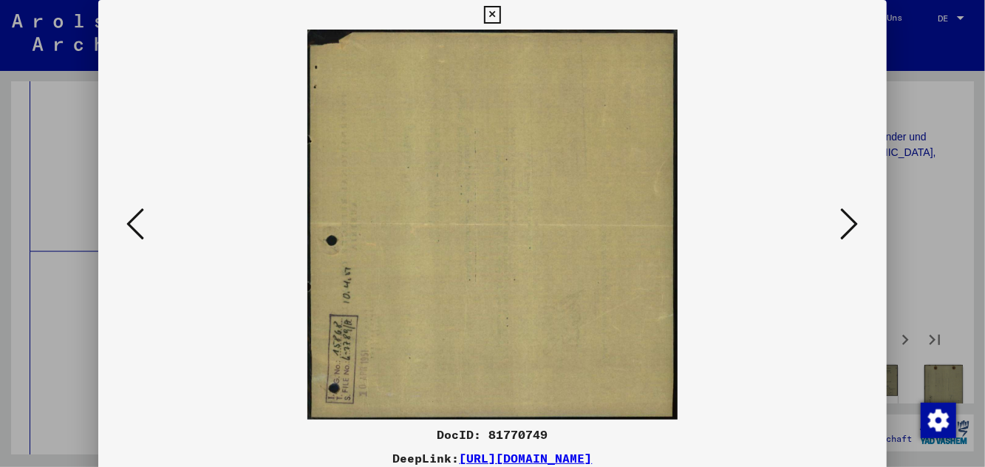
click at [591, 241] on icon at bounding box center [850, 223] width 18 height 35
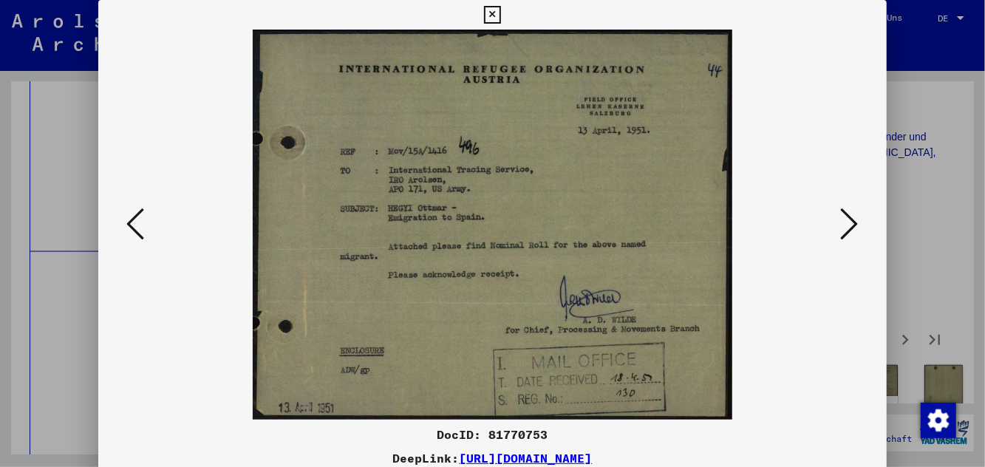
click at [591, 241] on icon at bounding box center [850, 223] width 18 height 35
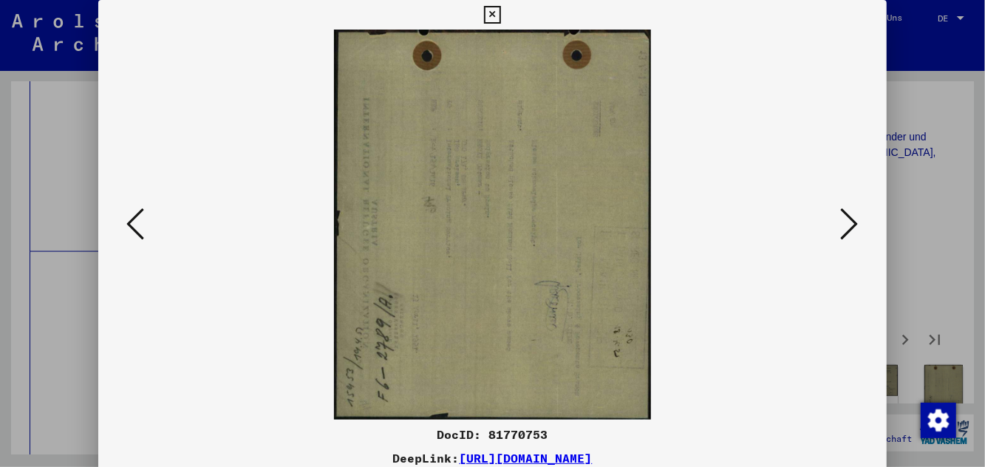
click at [591, 220] on icon at bounding box center [850, 223] width 18 height 35
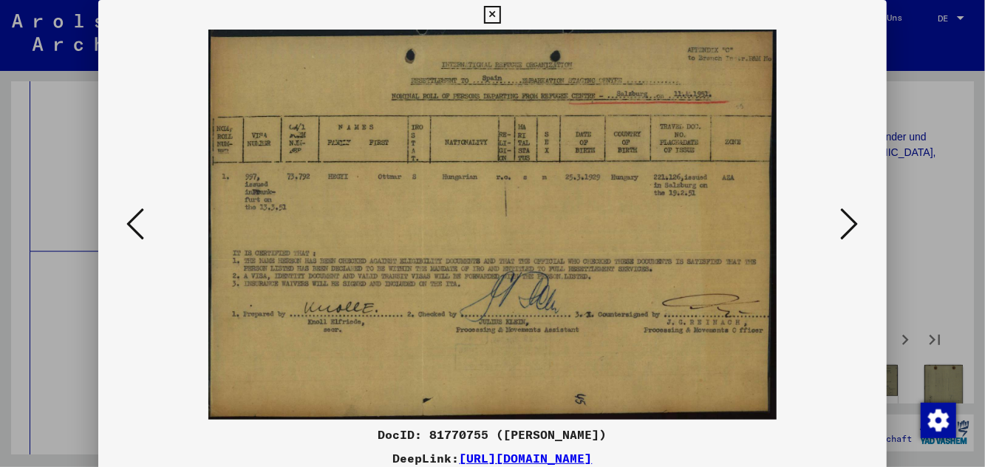
click at [591, 235] on icon at bounding box center [850, 223] width 18 height 35
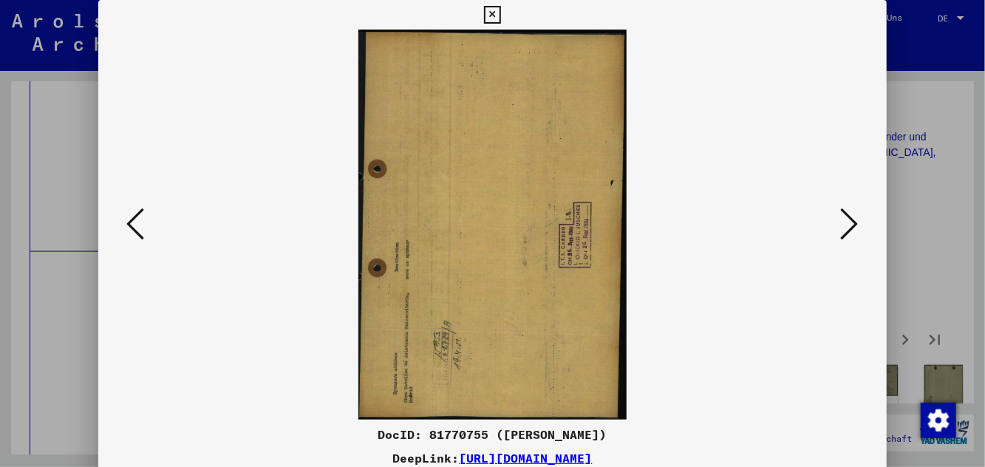
click at [591, 231] on icon at bounding box center [850, 223] width 18 height 35
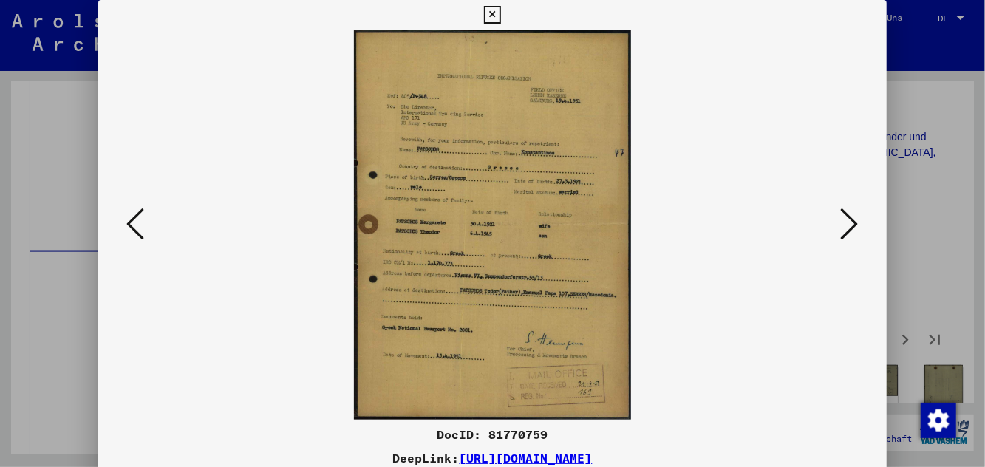
click at [591, 231] on icon at bounding box center [850, 223] width 18 height 35
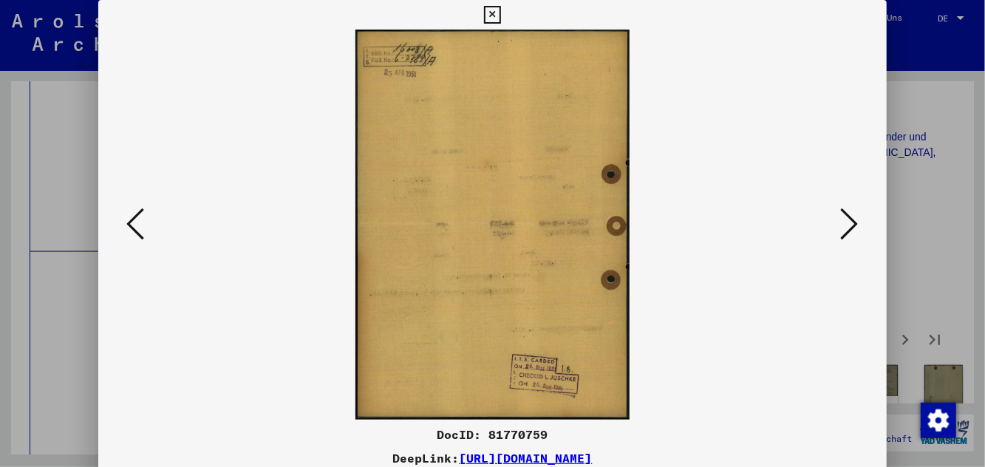
click at [591, 233] on icon at bounding box center [850, 223] width 18 height 35
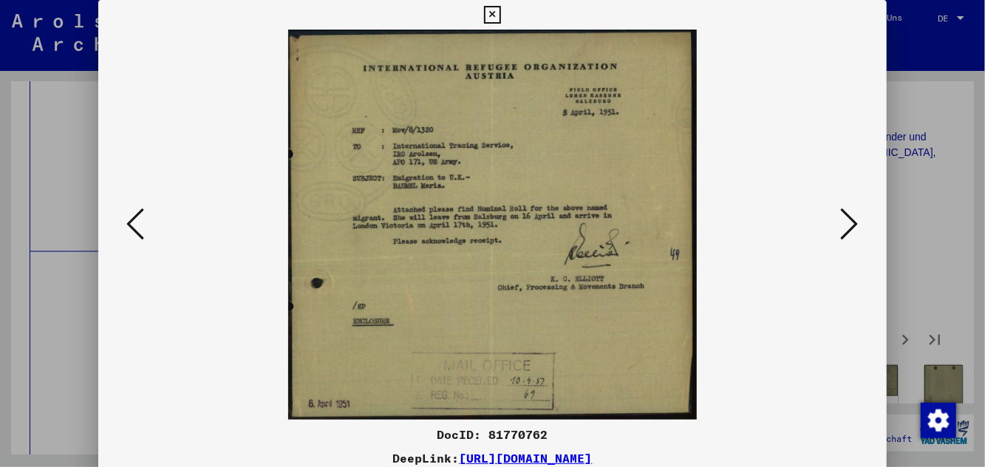
click at [591, 239] on icon at bounding box center [850, 223] width 18 height 35
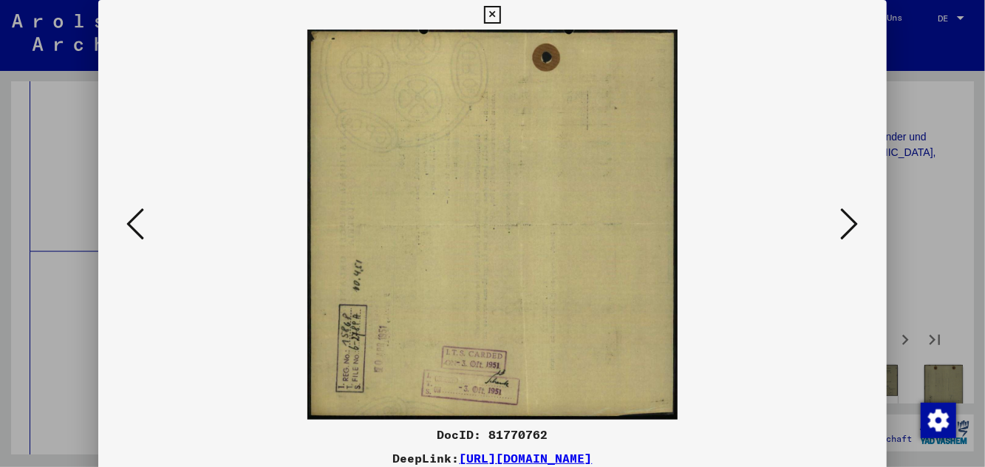
click at [591, 238] on icon at bounding box center [850, 223] width 18 height 35
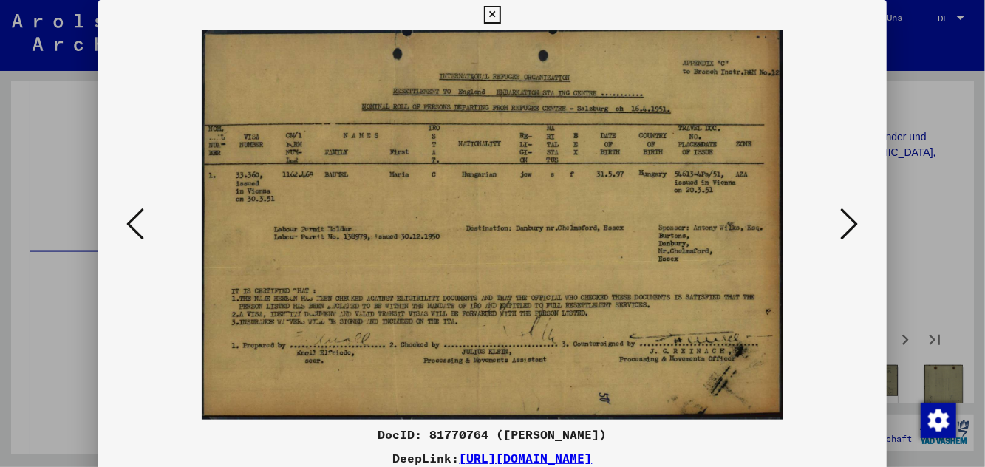
click at [591, 235] on icon at bounding box center [850, 223] width 18 height 35
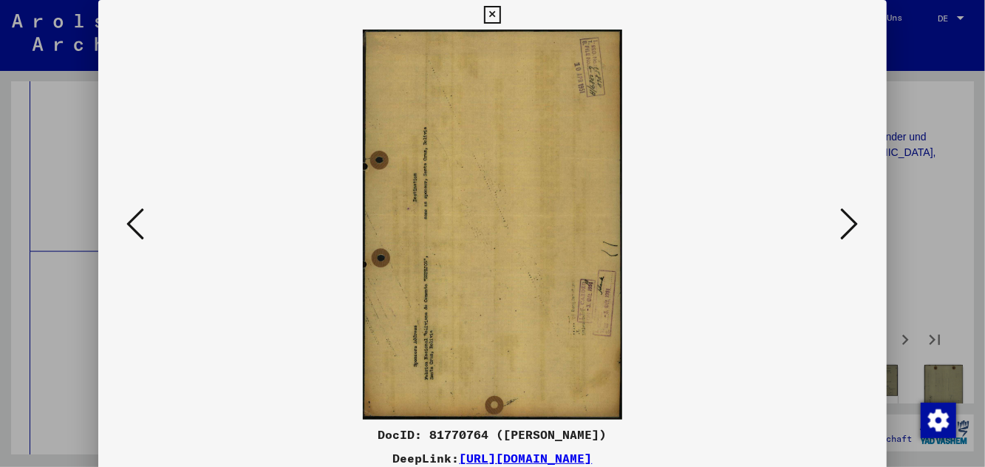
click at [591, 235] on icon at bounding box center [850, 223] width 18 height 35
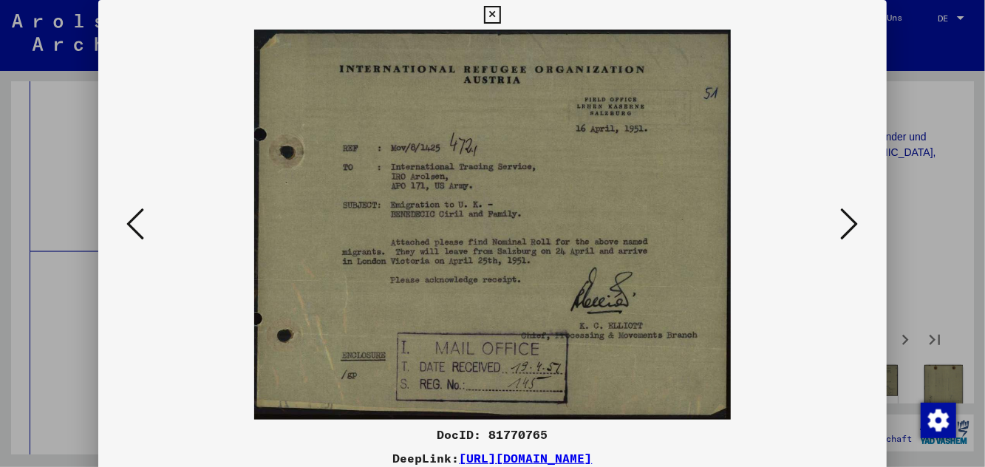
click at [591, 234] on icon at bounding box center [850, 223] width 18 height 35
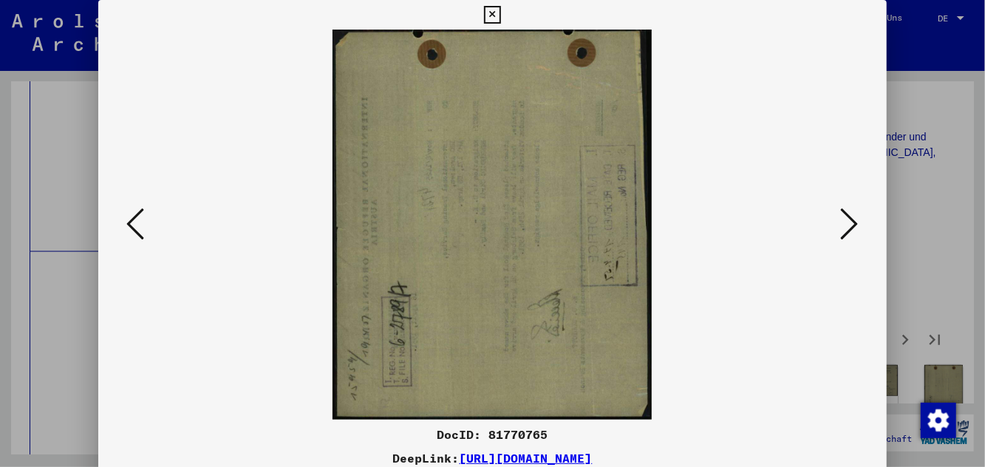
click at [591, 232] on icon at bounding box center [850, 223] width 18 height 35
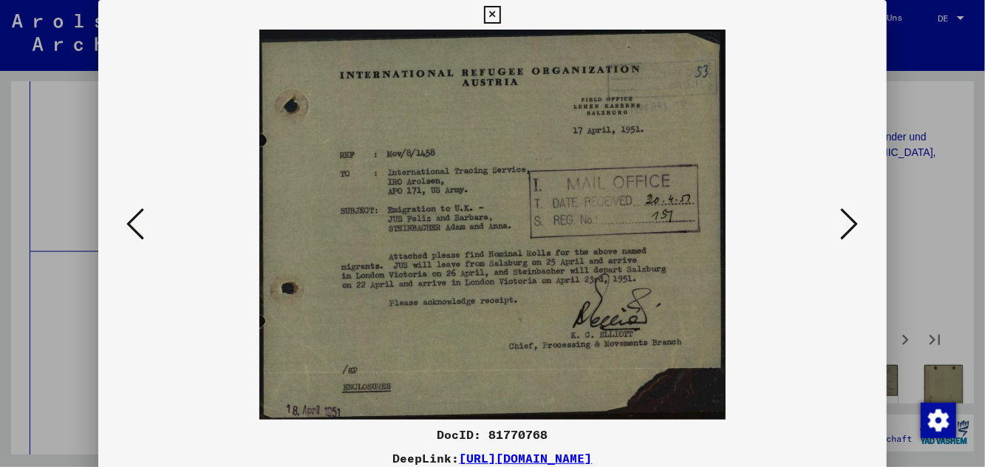
click at [591, 230] on icon at bounding box center [850, 223] width 18 height 35
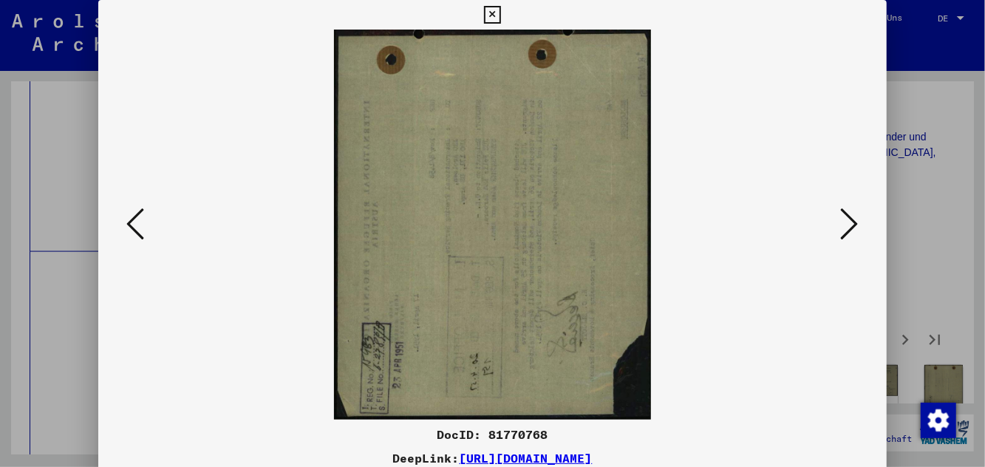
click at [591, 233] on icon at bounding box center [850, 223] width 18 height 35
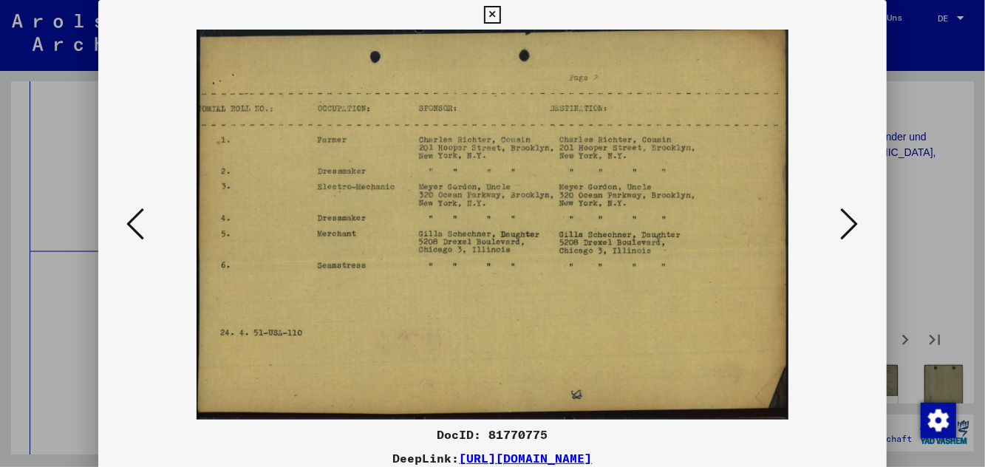
click at [591, 234] on button at bounding box center [850, 225] width 27 height 42
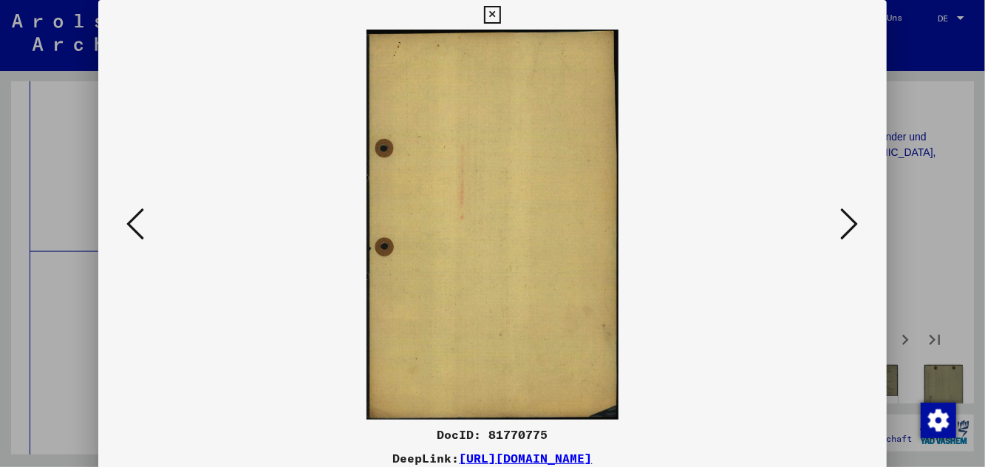
click at [591, 238] on icon at bounding box center [850, 223] width 18 height 35
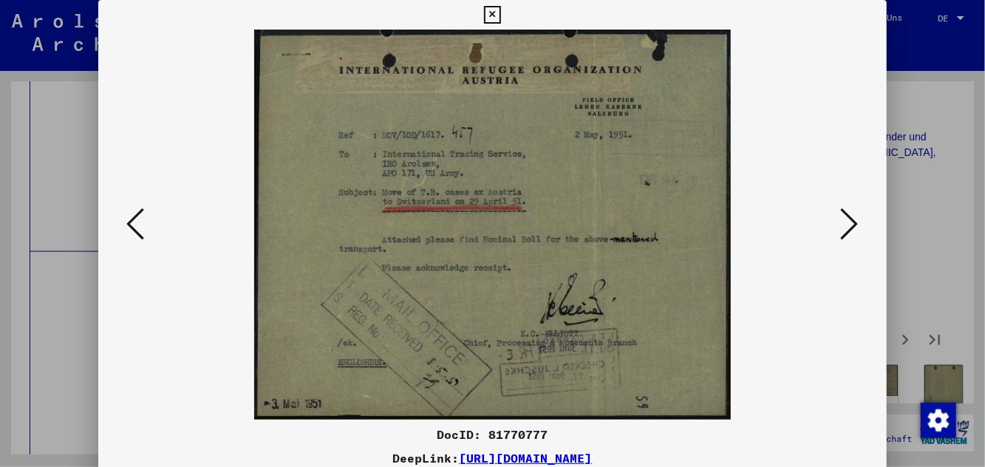
click at [591, 244] on button at bounding box center [850, 225] width 27 height 42
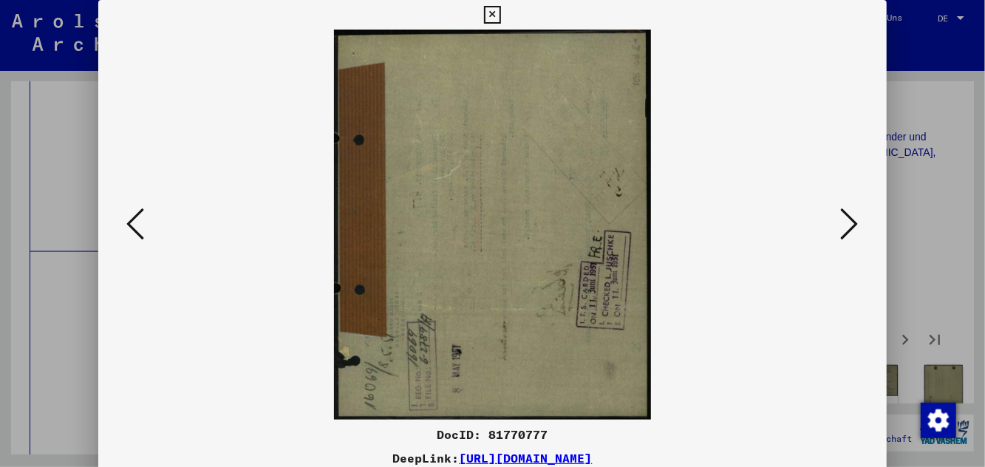
click at [591, 235] on button at bounding box center [850, 225] width 27 height 42
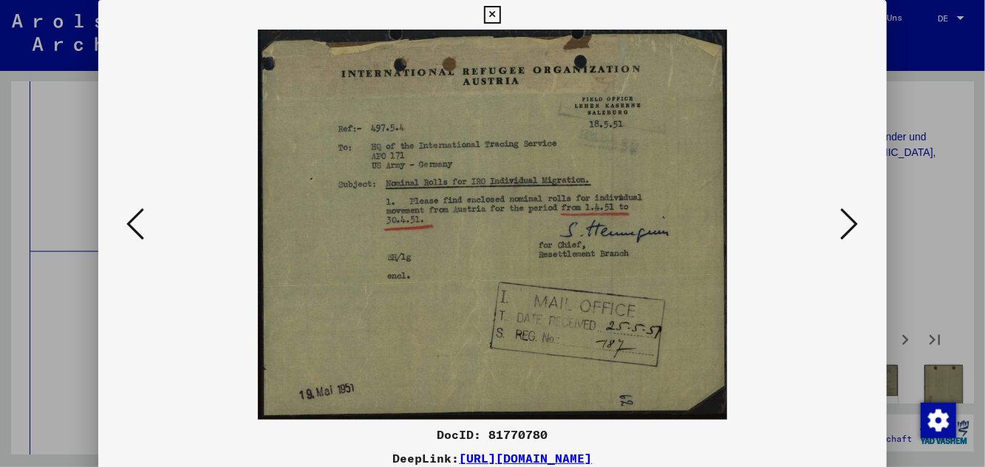
click at [591, 234] on button at bounding box center [850, 225] width 27 height 42
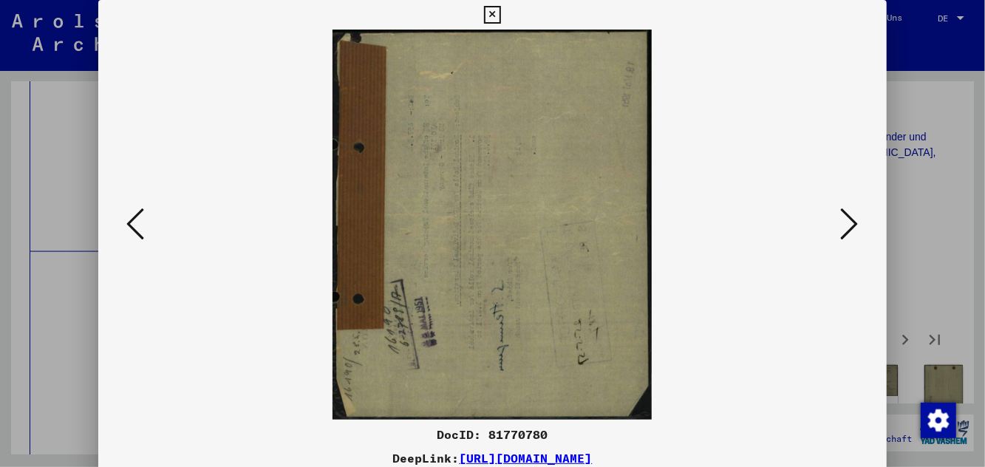
click at [591, 235] on button at bounding box center [850, 225] width 27 height 42
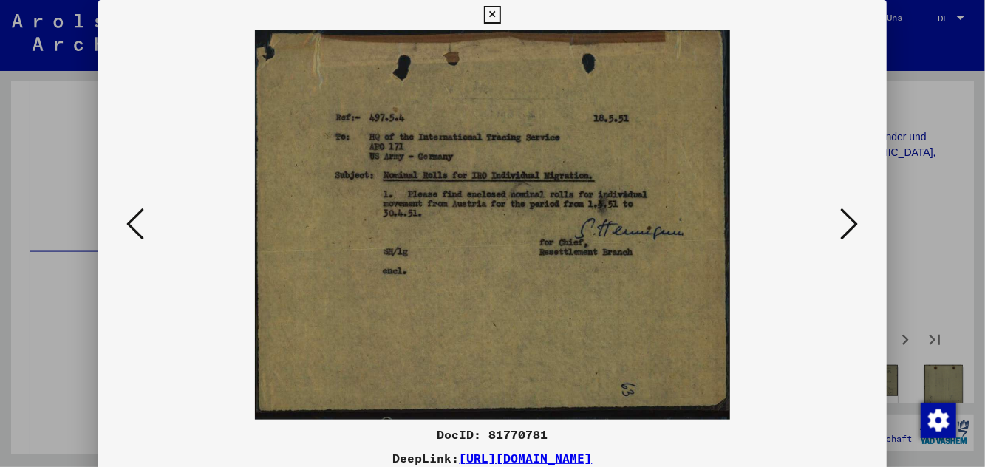
click at [591, 248] on img at bounding box center [492, 225] width 687 height 390
click at [591, 240] on icon at bounding box center [850, 223] width 18 height 35
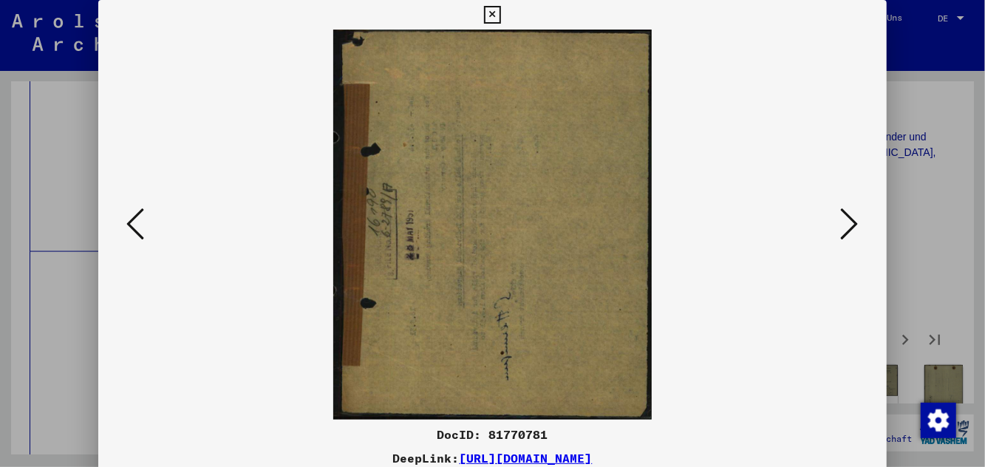
click at [591, 230] on icon at bounding box center [850, 223] width 18 height 35
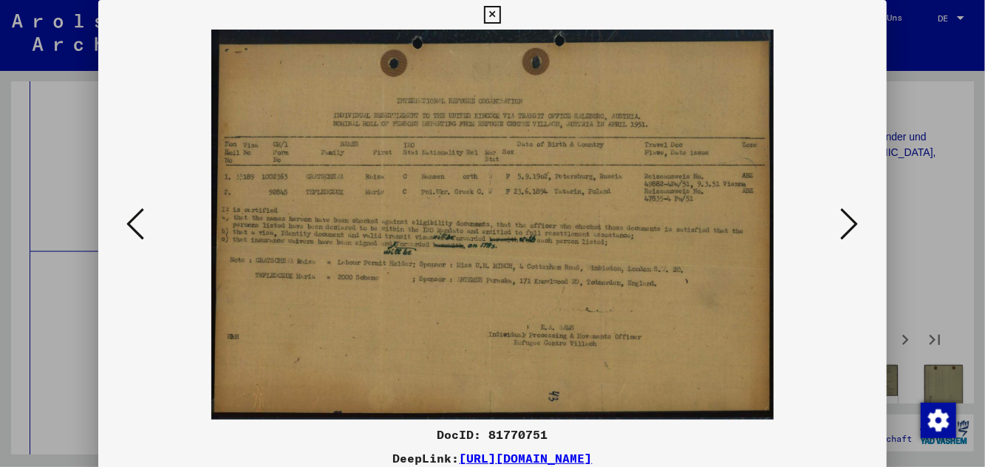
click at [591, 231] on icon at bounding box center [850, 223] width 18 height 35
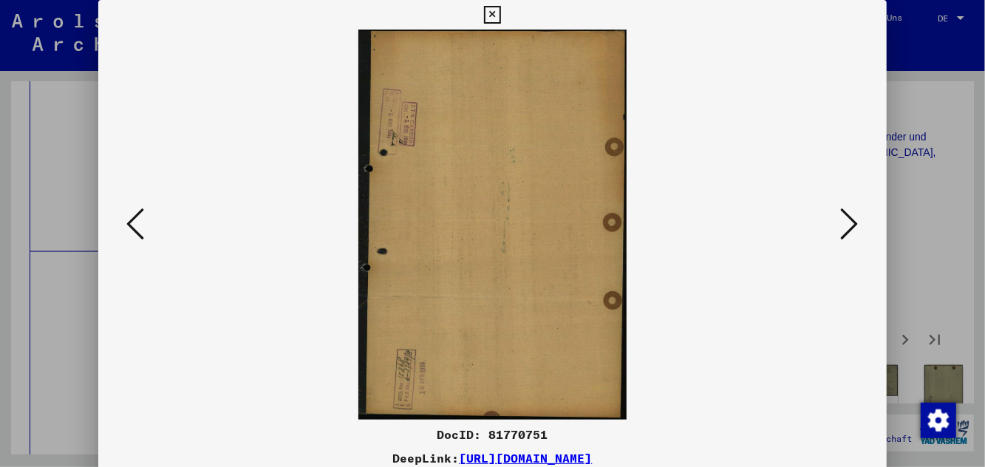
click at [591, 229] on icon at bounding box center [850, 223] width 18 height 35
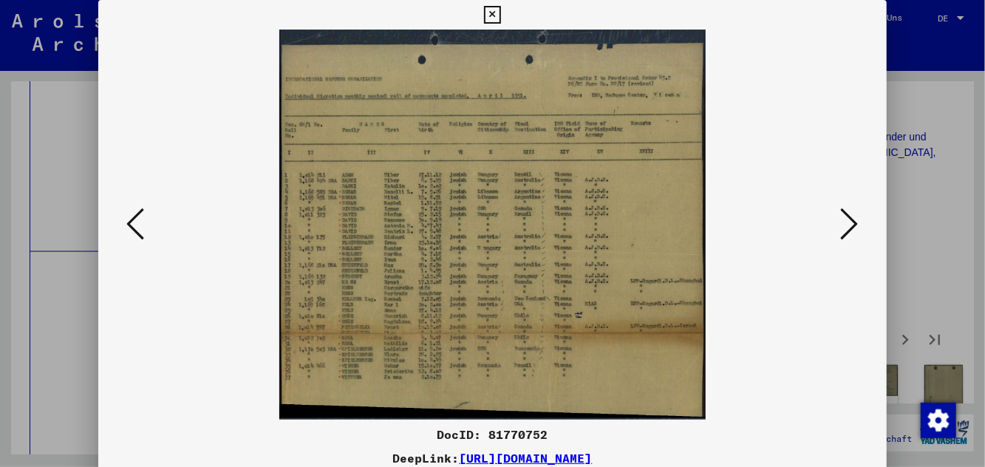
click at [591, 242] on icon at bounding box center [850, 223] width 18 height 35
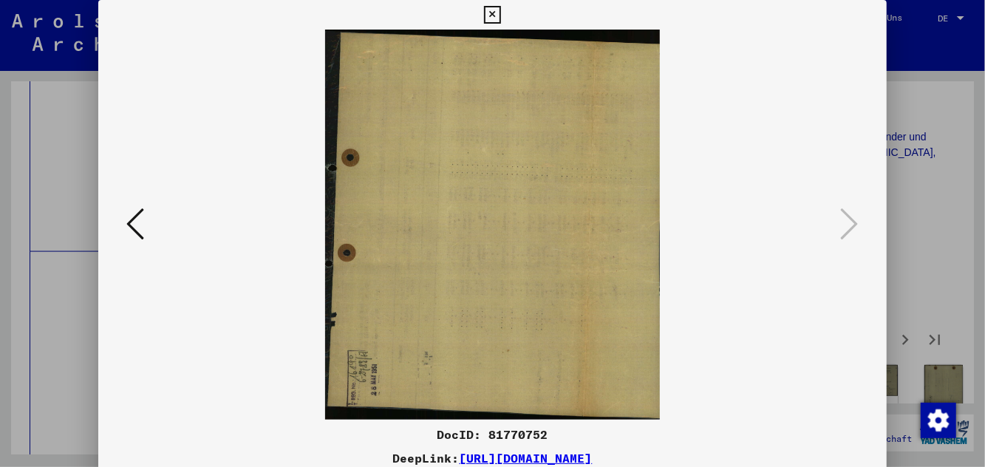
click at [137, 211] on button at bounding box center [135, 225] width 27 height 42
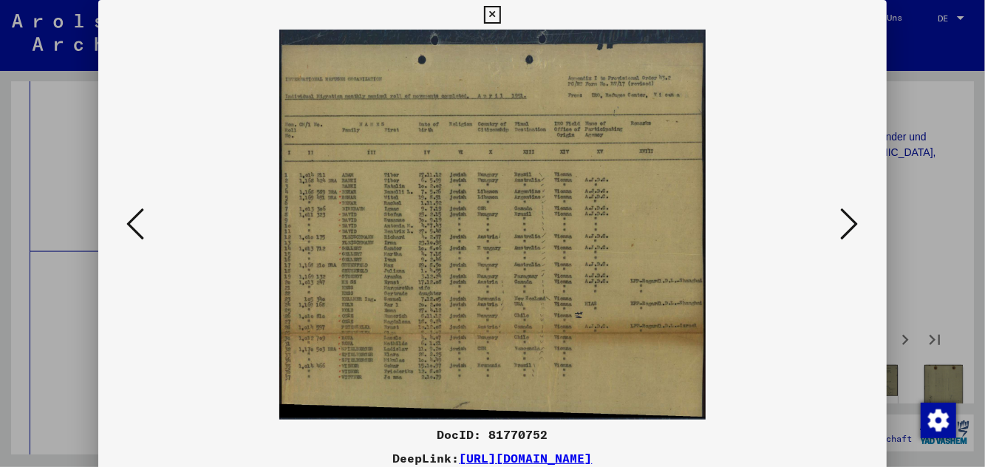
click at [591, 172] on div at bounding box center [492, 233] width 985 height 467
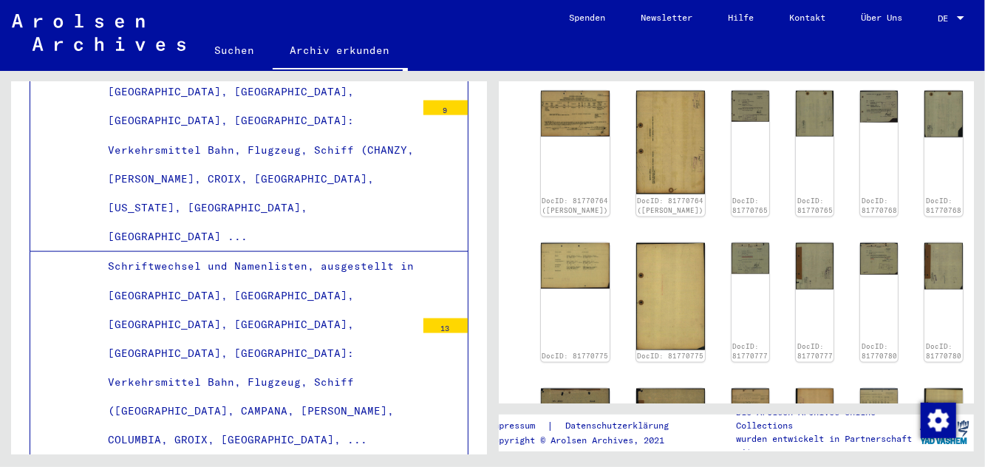
scroll to position [999, 0]
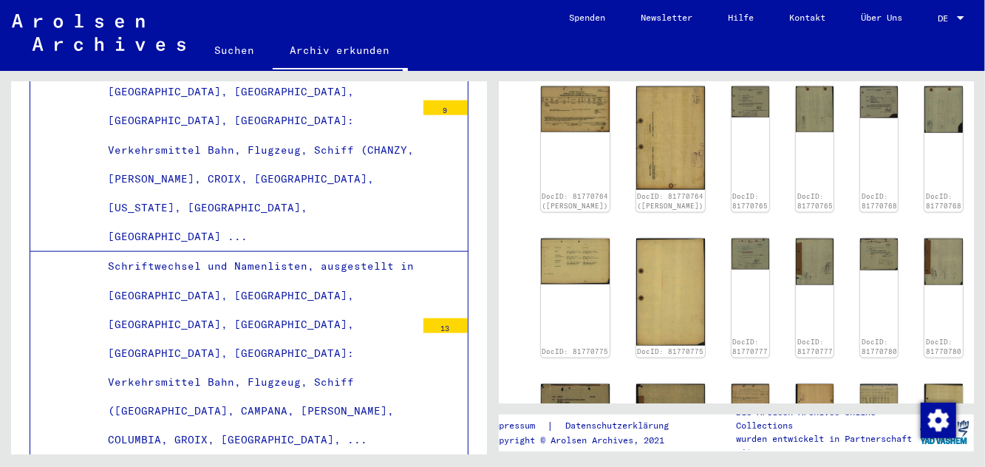
type input "*"
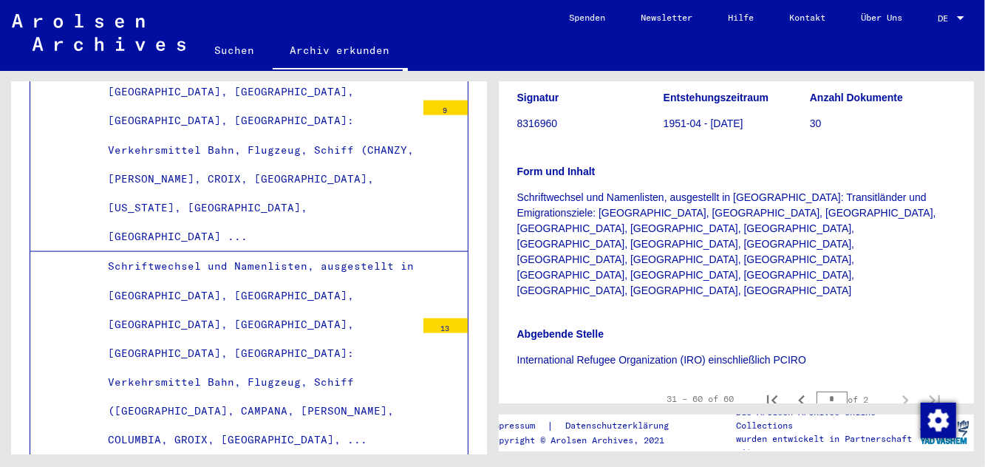
scroll to position [328, 0]
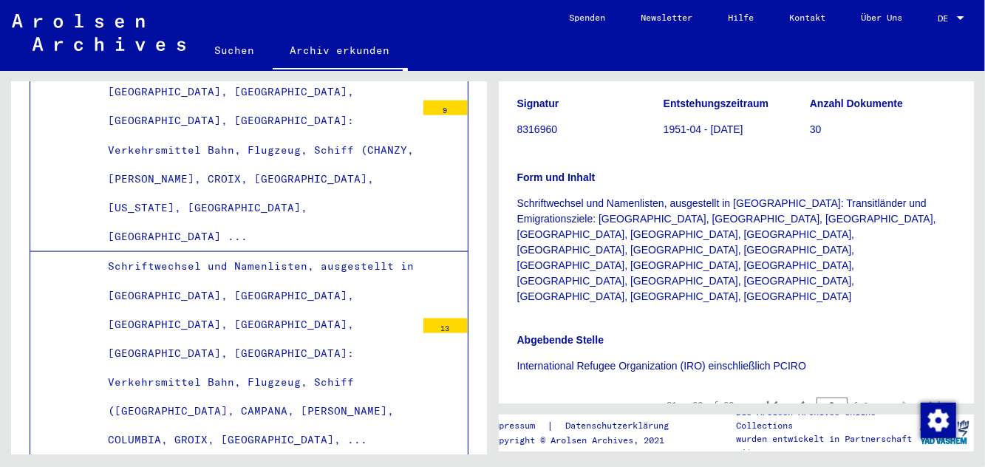
click at [562, 432] on img at bounding box center [562, 446] width 43 height 29
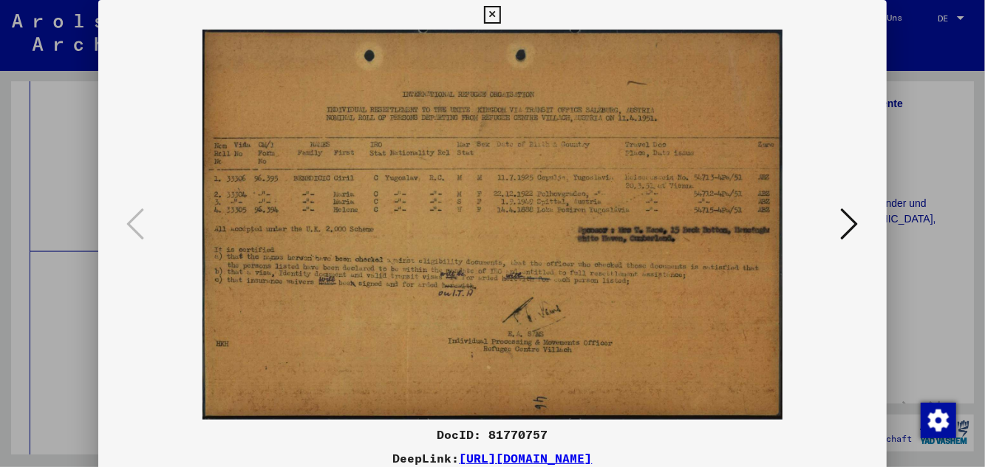
click at [591, 231] on button at bounding box center [850, 225] width 27 height 42
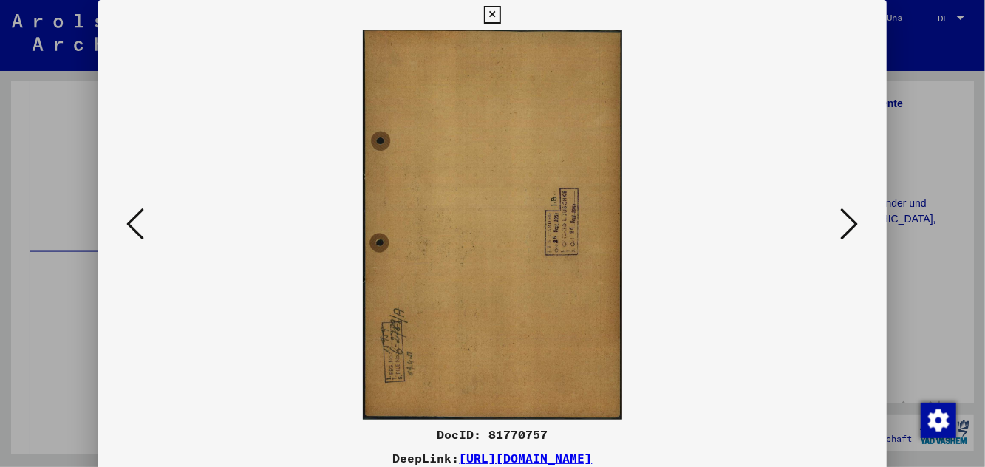
click at [591, 231] on icon at bounding box center [850, 223] width 18 height 35
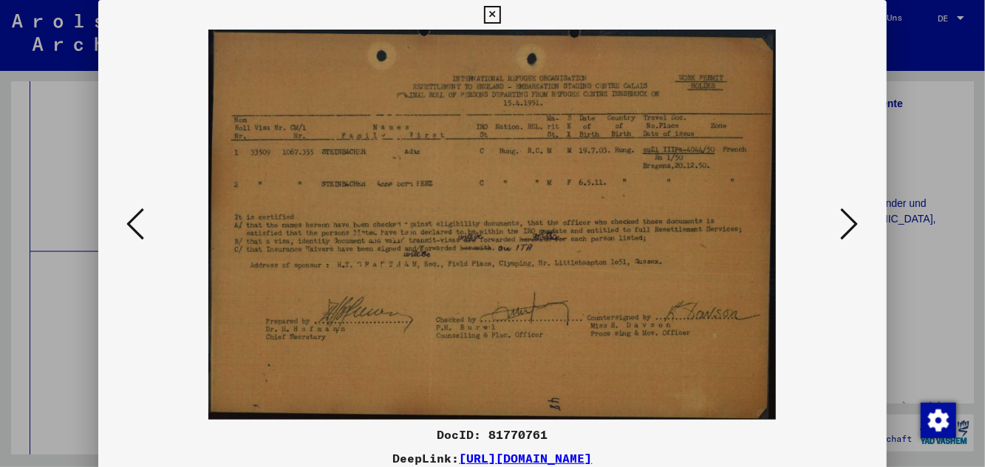
click at [591, 228] on icon at bounding box center [850, 223] width 18 height 35
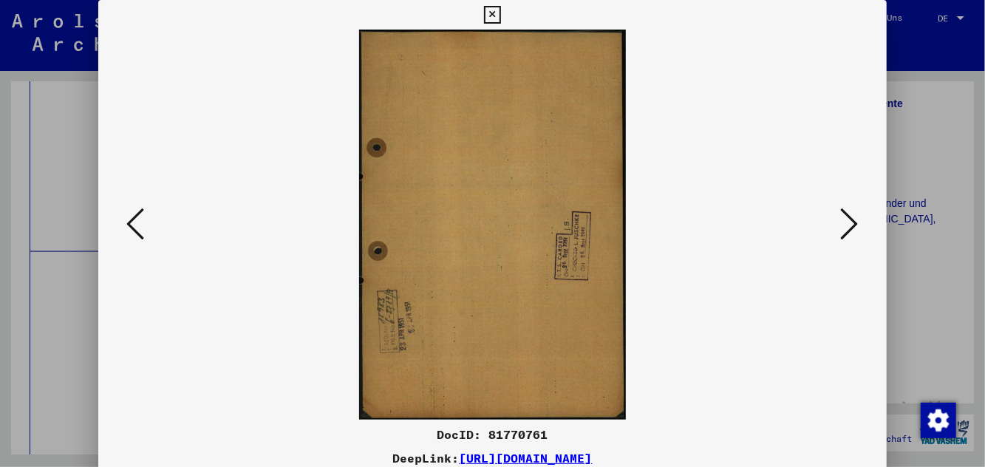
click at [591, 225] on icon at bounding box center [850, 223] width 18 height 35
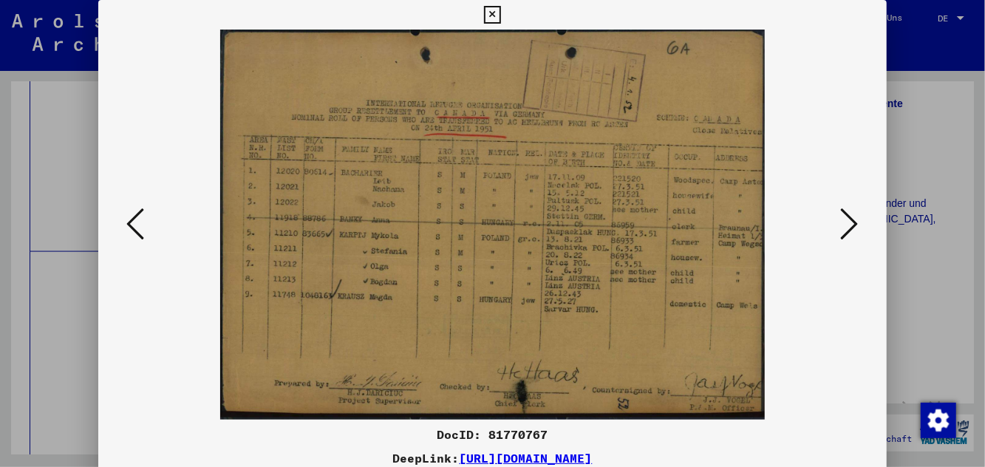
click at [591, 239] on icon at bounding box center [850, 223] width 18 height 35
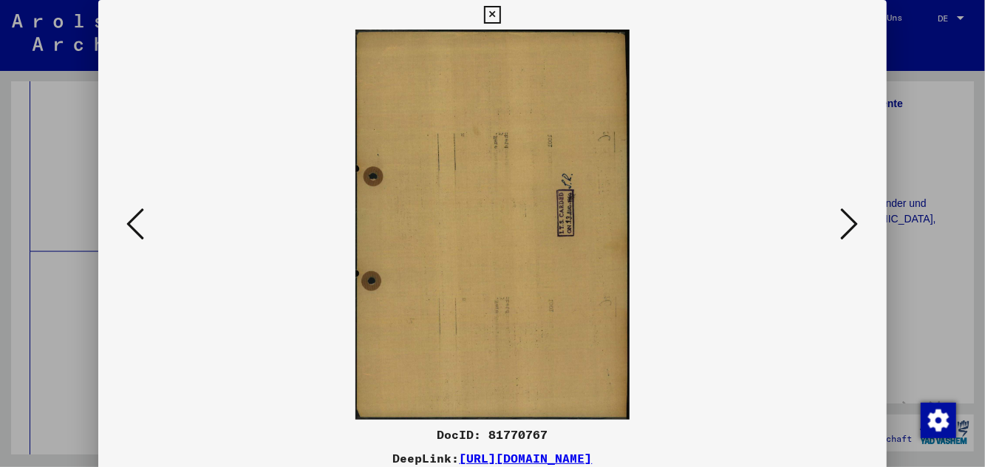
click at [591, 231] on icon at bounding box center [850, 223] width 18 height 35
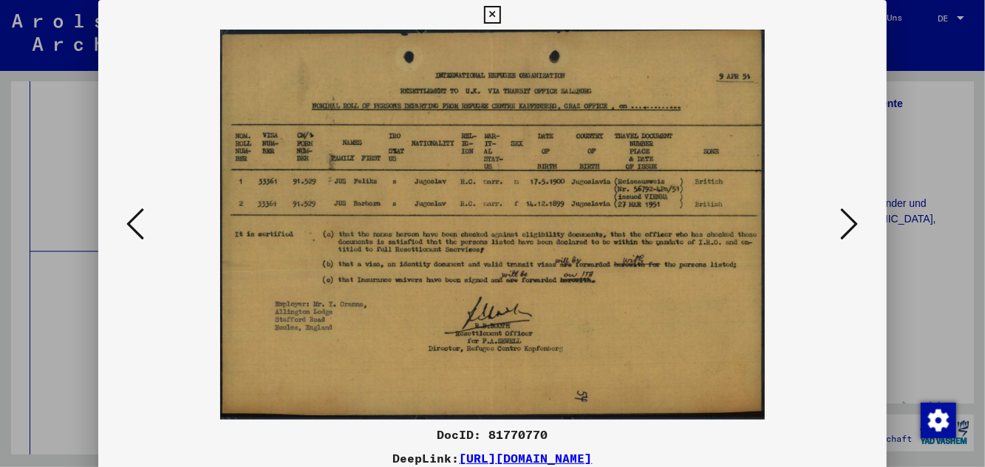
click at [591, 210] on button at bounding box center [850, 225] width 27 height 42
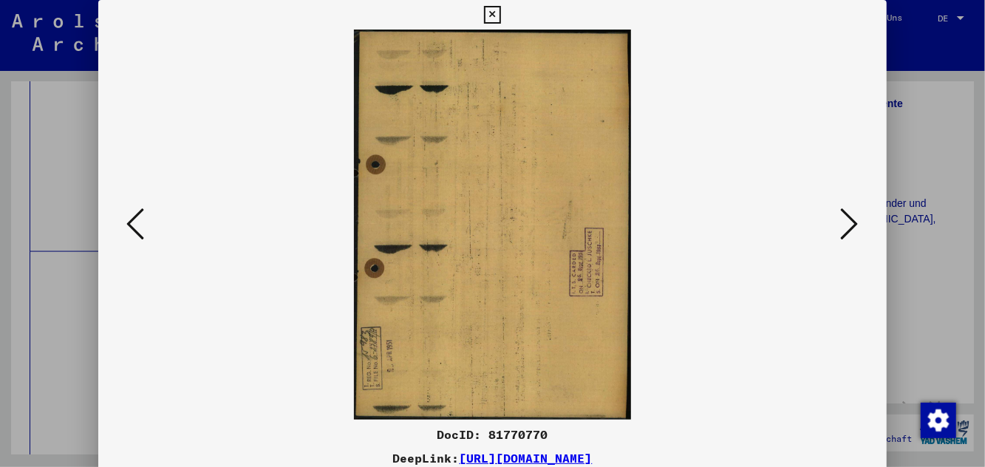
click at [591, 228] on icon at bounding box center [850, 223] width 18 height 35
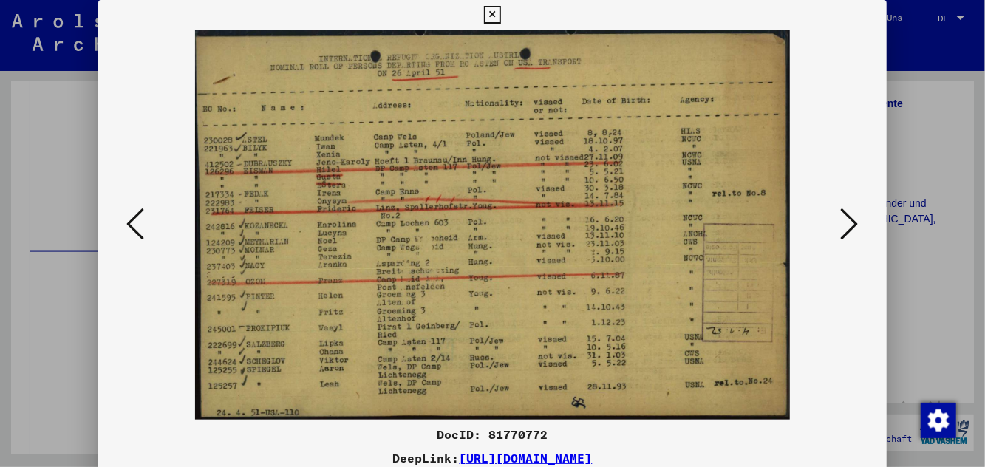
click at [145, 225] on button at bounding box center [135, 225] width 27 height 42
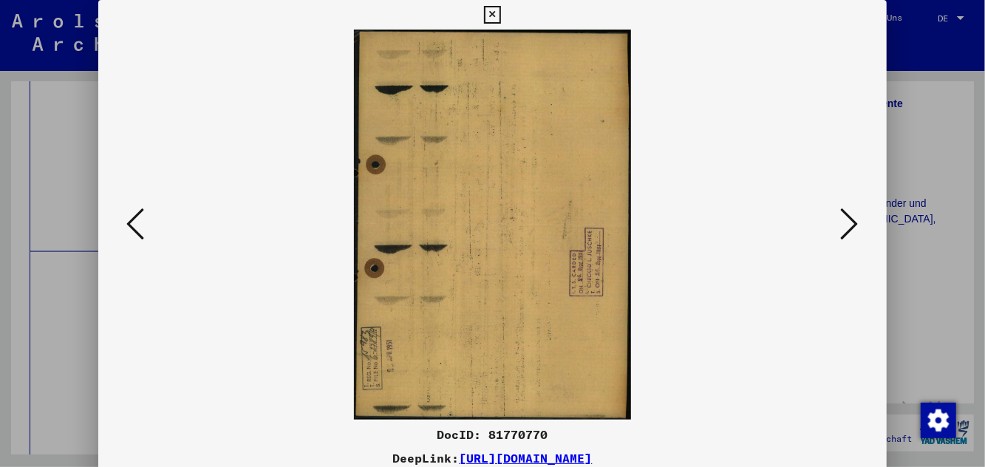
click at [142, 223] on icon at bounding box center [135, 223] width 18 height 35
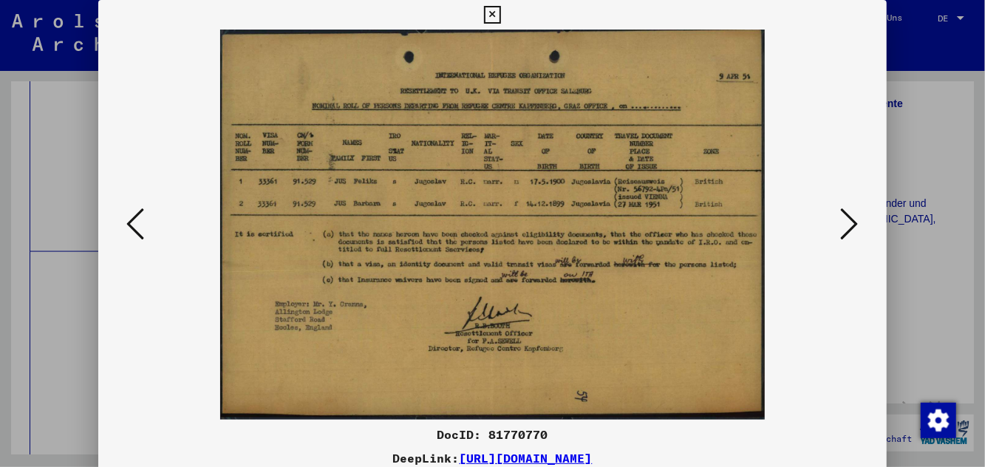
click at [591, 220] on icon at bounding box center [850, 223] width 18 height 35
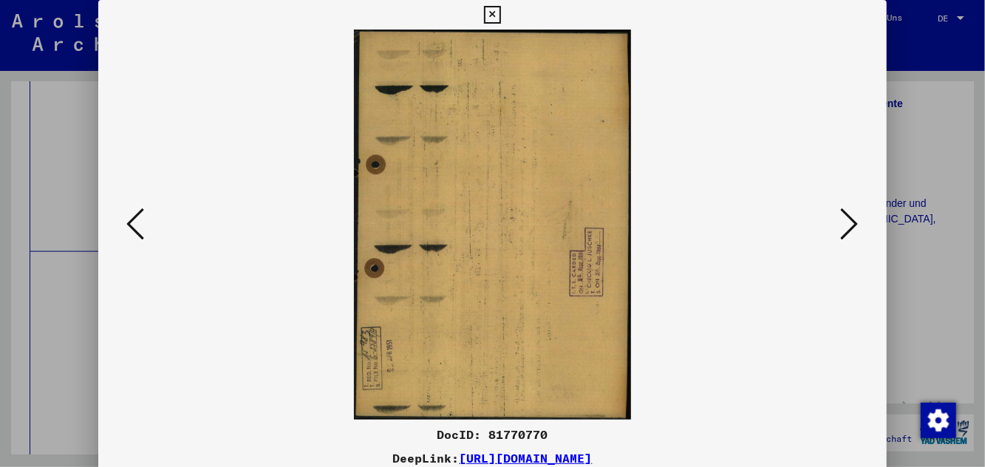
click at [591, 222] on icon at bounding box center [850, 223] width 18 height 35
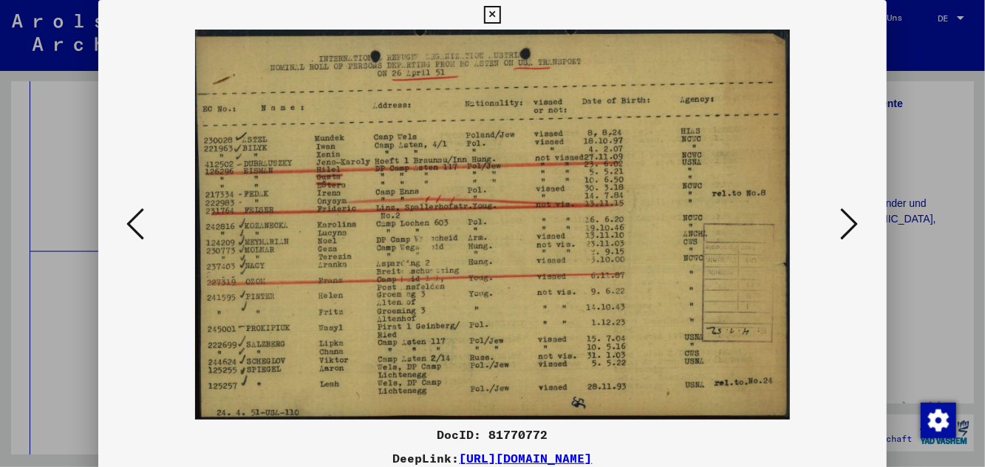
click at [591, 228] on icon at bounding box center [850, 223] width 18 height 35
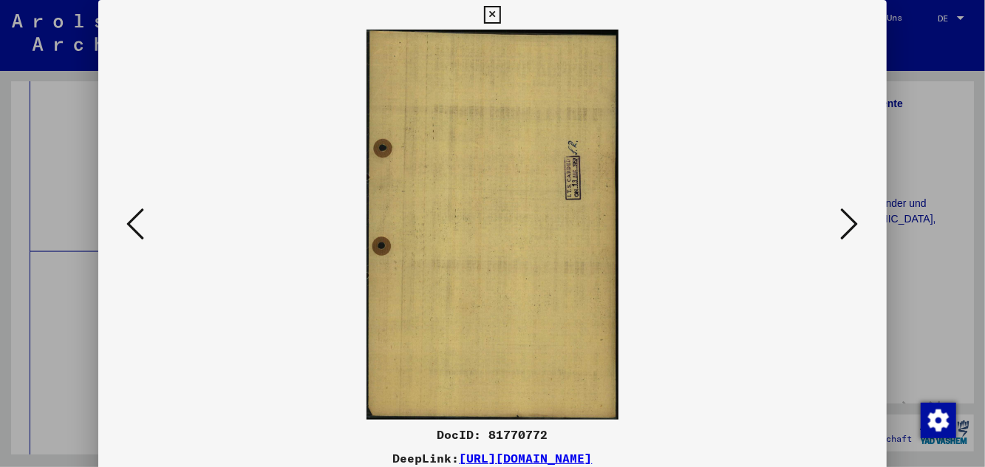
click at [591, 231] on icon at bounding box center [850, 223] width 18 height 35
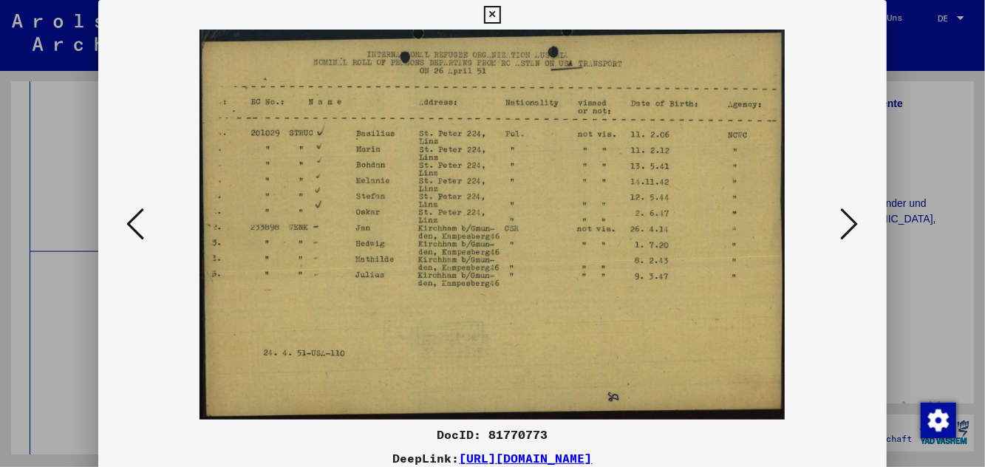
click at [591, 225] on icon at bounding box center [850, 223] width 18 height 35
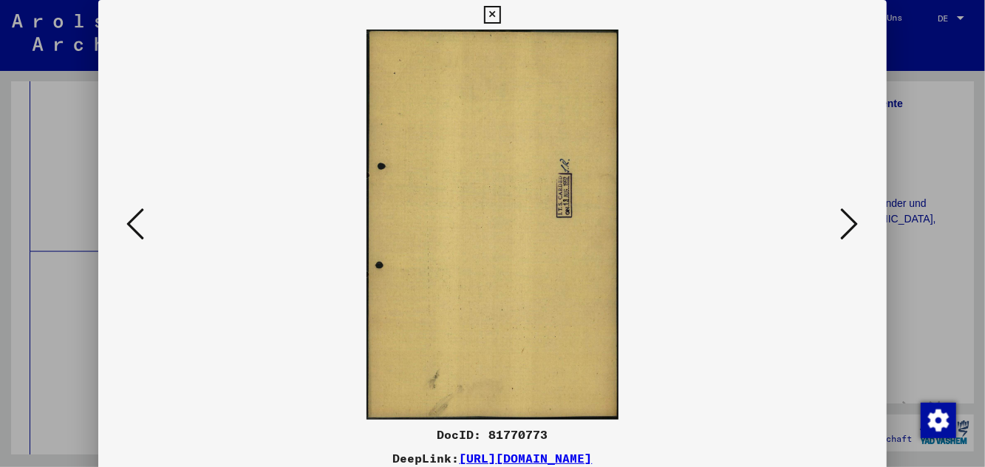
click at [591, 229] on icon at bounding box center [850, 223] width 18 height 35
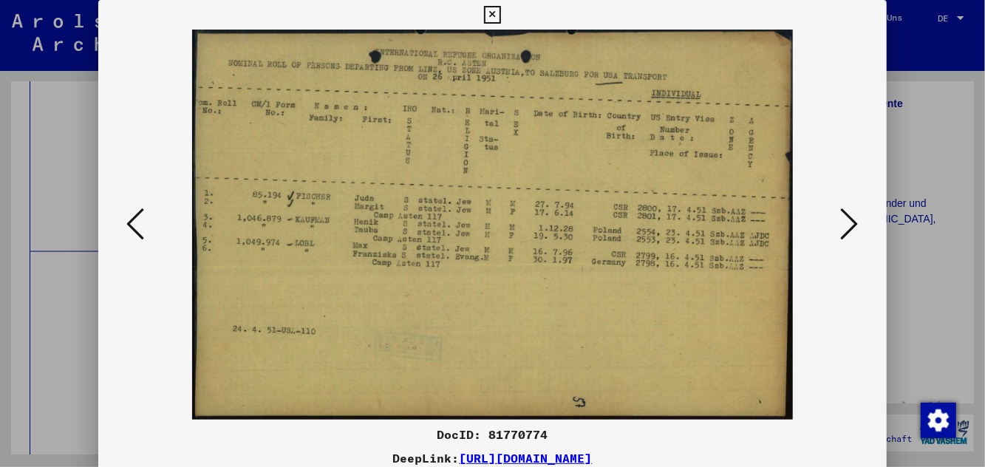
click at [591, 225] on button at bounding box center [850, 225] width 27 height 42
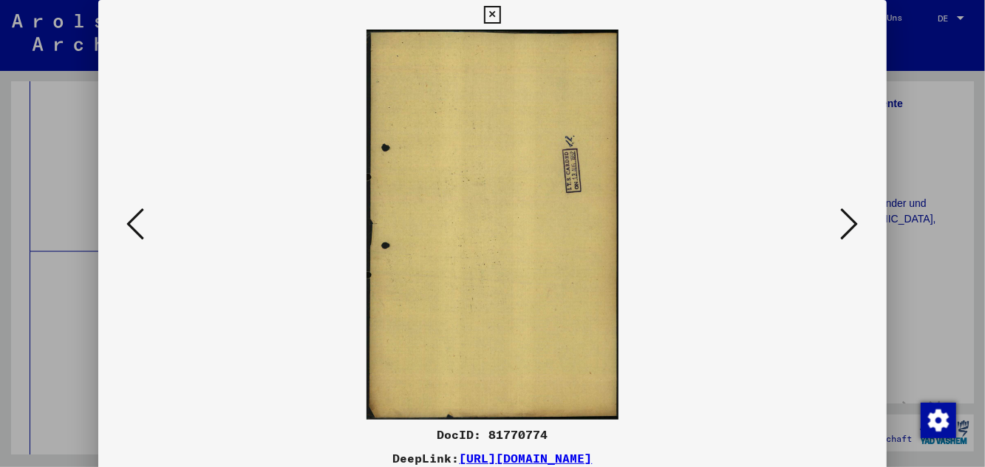
click at [591, 225] on button at bounding box center [850, 225] width 27 height 42
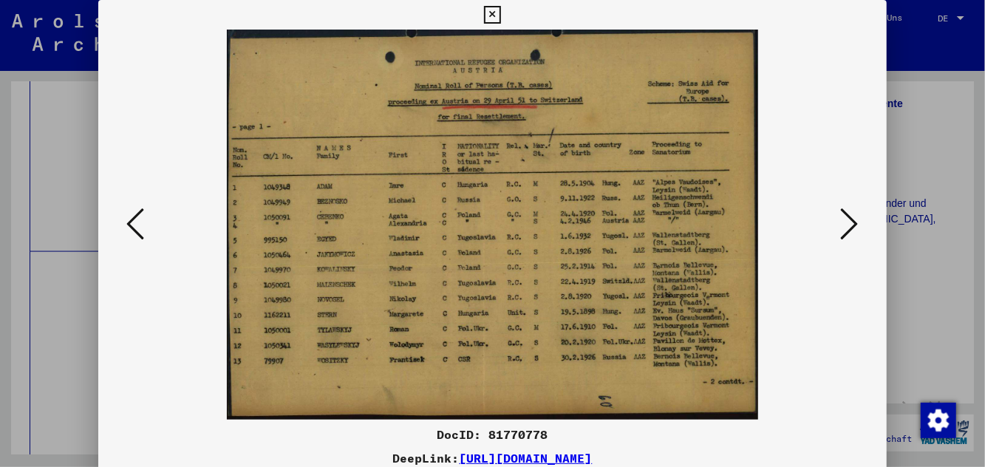
click at [591, 237] on button at bounding box center [850, 225] width 27 height 42
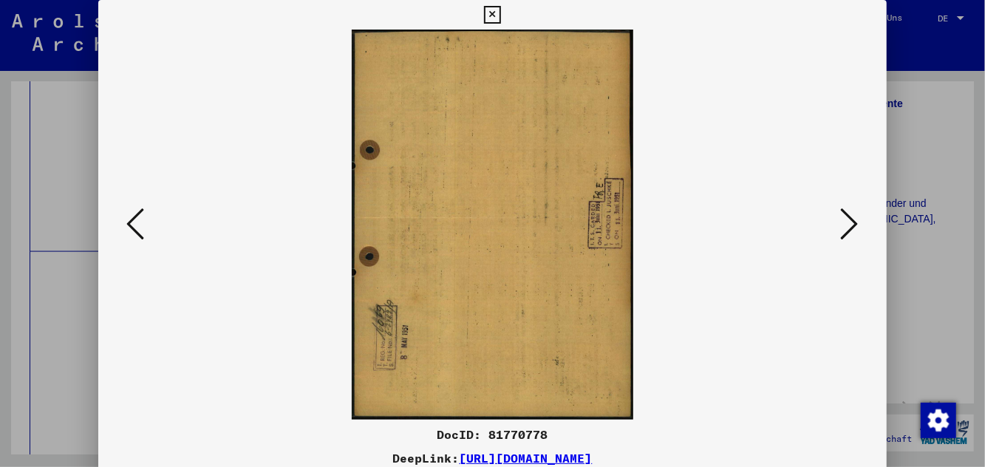
click at [591, 231] on icon at bounding box center [850, 223] width 18 height 35
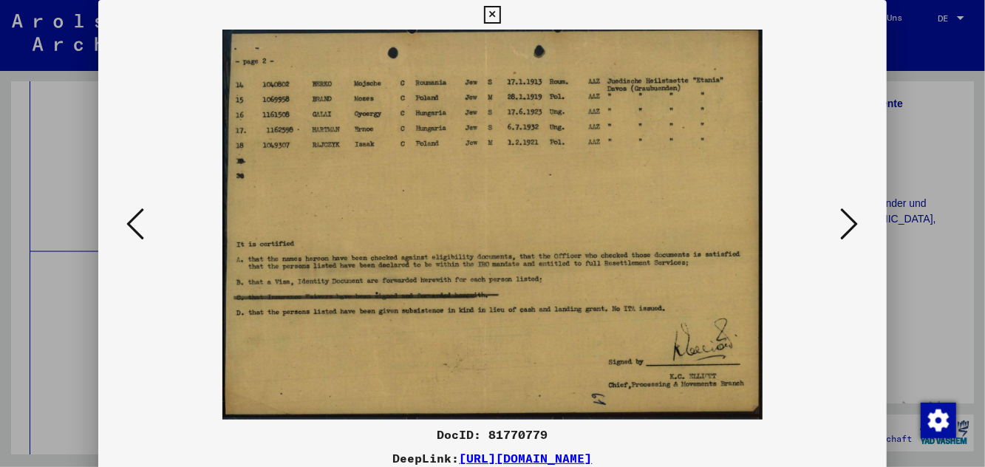
click at [591, 231] on button at bounding box center [850, 225] width 27 height 42
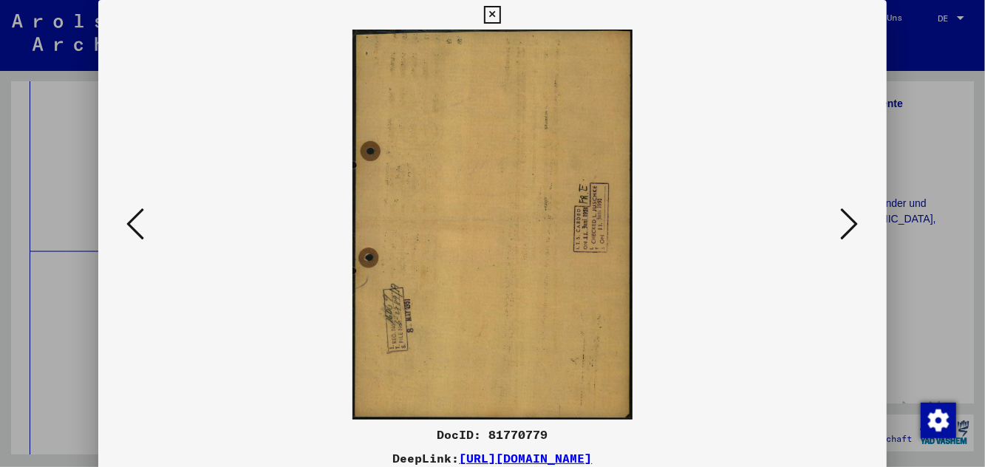
click at [591, 229] on icon at bounding box center [850, 223] width 18 height 35
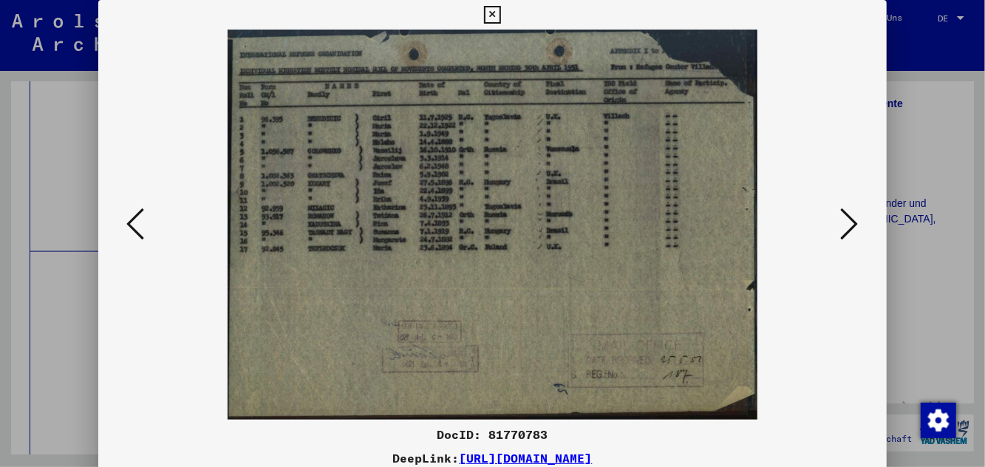
click at [591, 229] on icon at bounding box center [850, 223] width 18 height 35
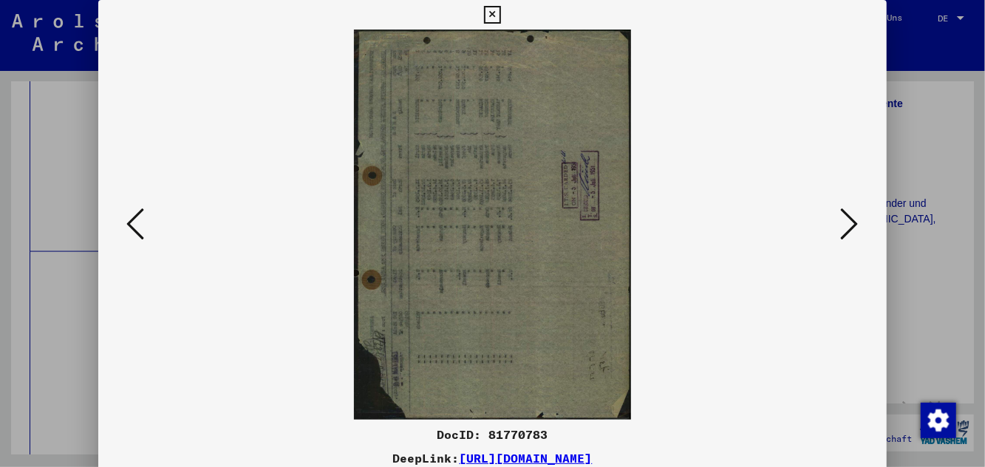
click at [591, 232] on icon at bounding box center [850, 223] width 18 height 35
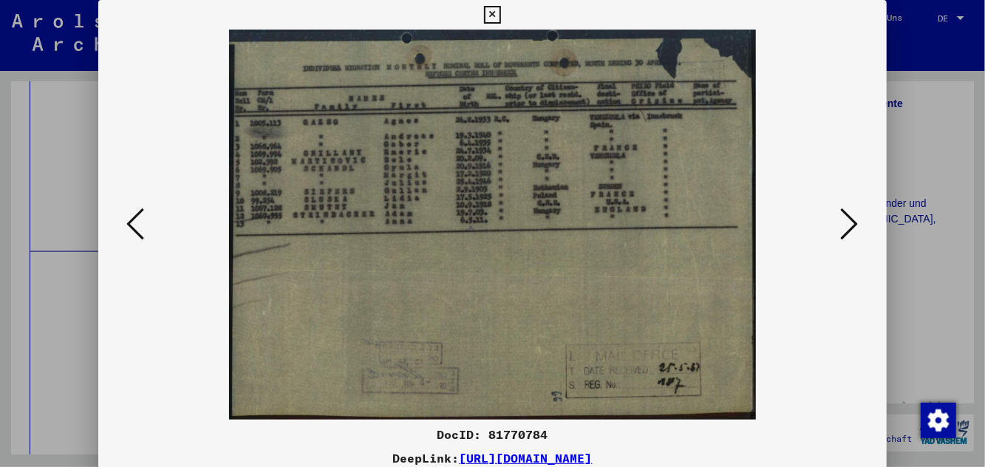
click at [591, 234] on icon at bounding box center [850, 223] width 18 height 35
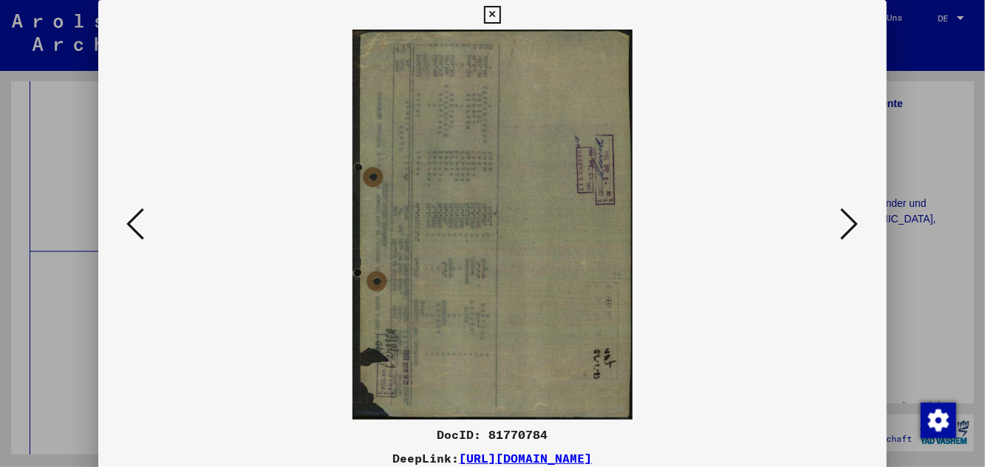
click at [591, 235] on icon at bounding box center [850, 223] width 18 height 35
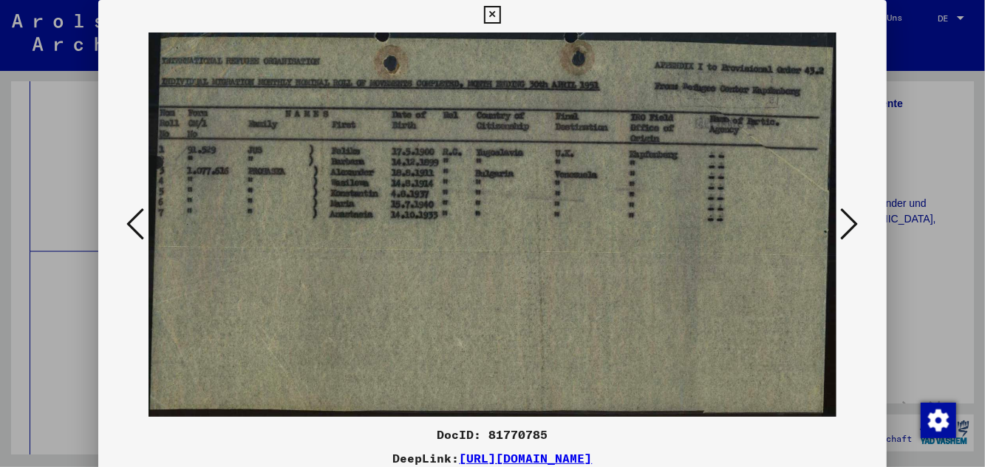
click at [591, 232] on button at bounding box center [850, 225] width 27 height 42
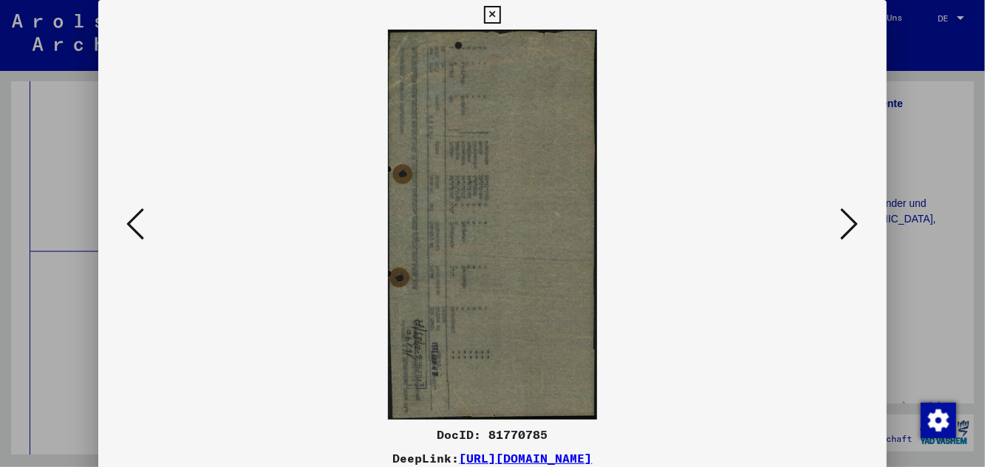
click at [591, 234] on button at bounding box center [850, 225] width 27 height 42
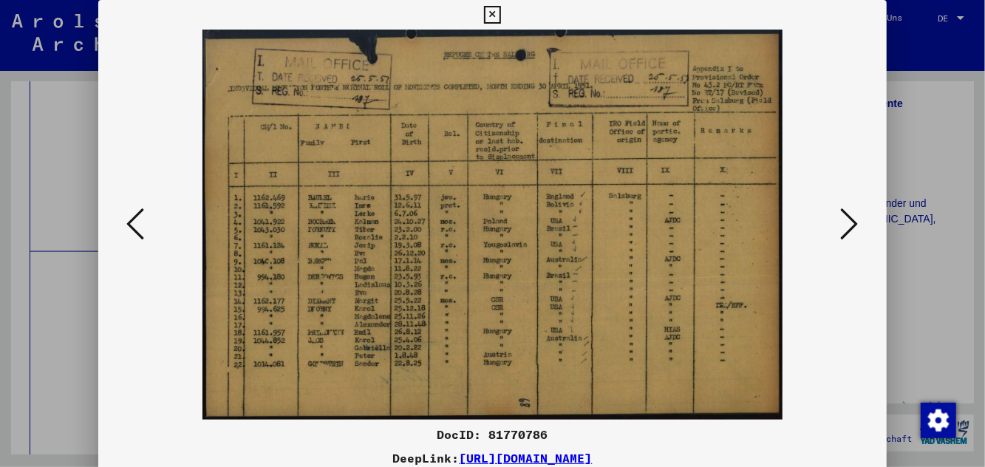
click at [591, 233] on button at bounding box center [850, 225] width 27 height 42
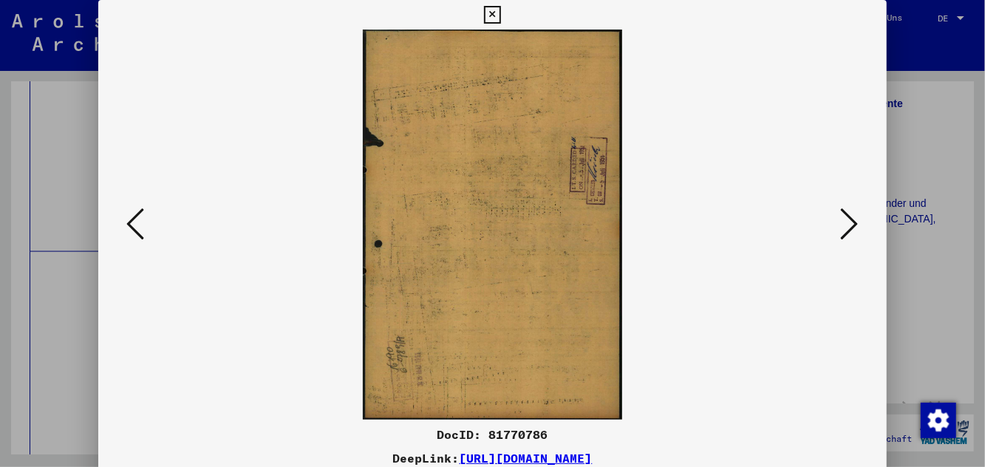
click at [591, 228] on button at bounding box center [850, 225] width 27 height 42
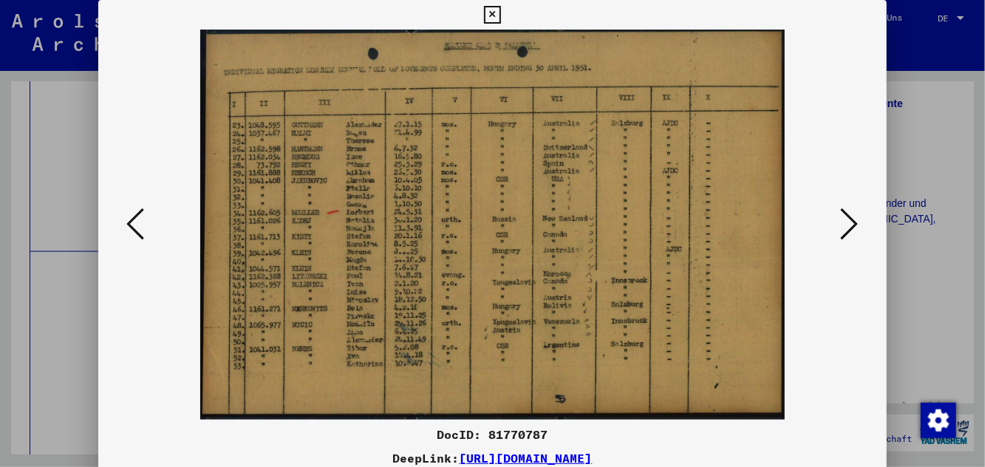
click at [158, 225] on img at bounding box center [492, 225] width 687 height 390
click at [152, 240] on img at bounding box center [492, 225] width 687 height 390
click at [142, 223] on icon at bounding box center [135, 223] width 18 height 35
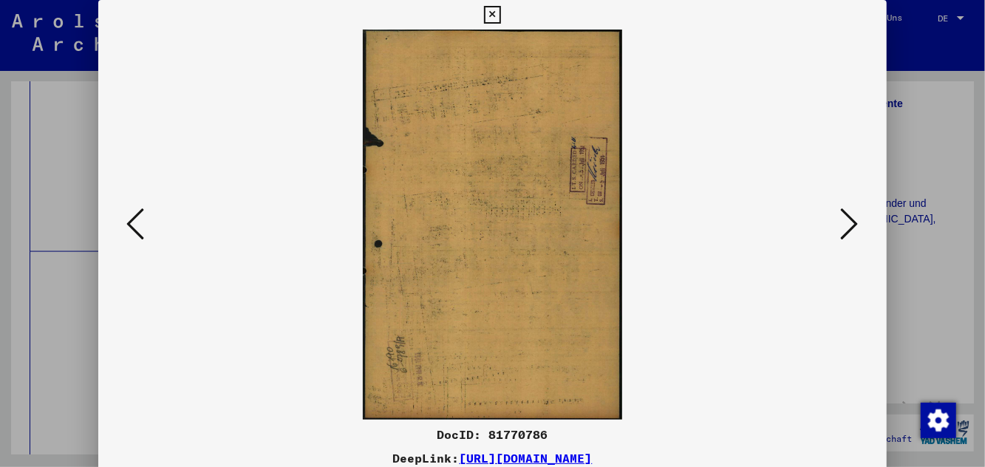
click at [137, 242] on icon at bounding box center [135, 223] width 18 height 35
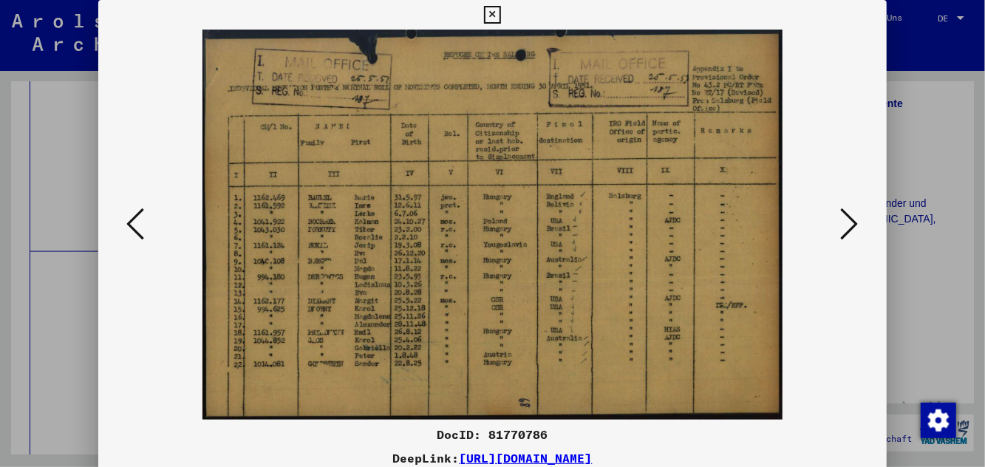
click at [591, 235] on icon at bounding box center [850, 223] width 18 height 35
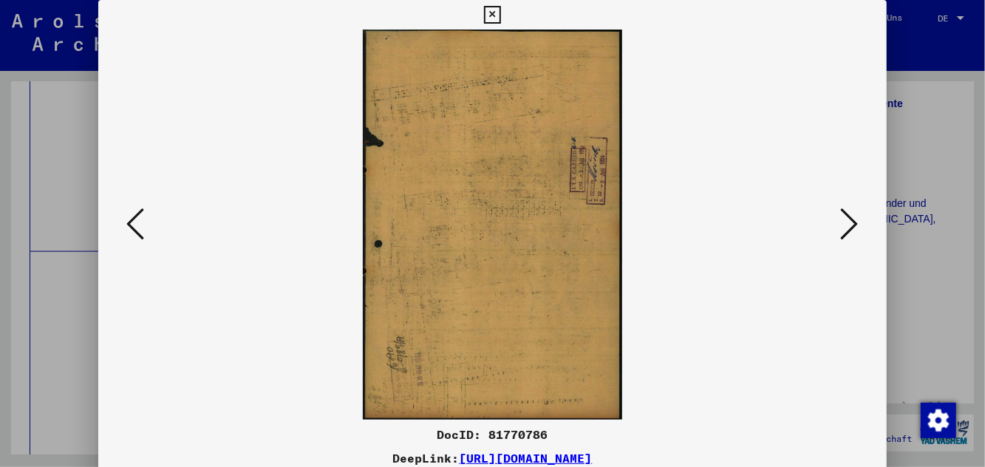
click at [591, 230] on icon at bounding box center [850, 223] width 18 height 35
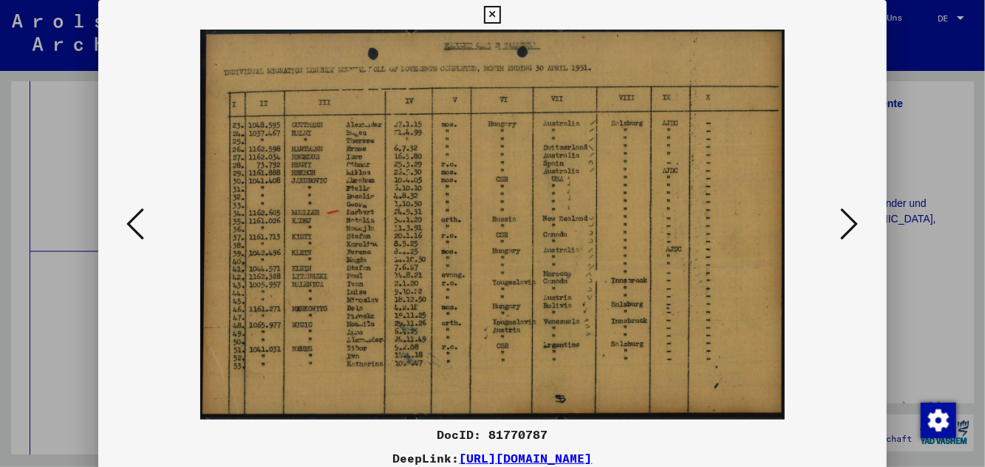
click at [591, 232] on icon at bounding box center [850, 223] width 18 height 35
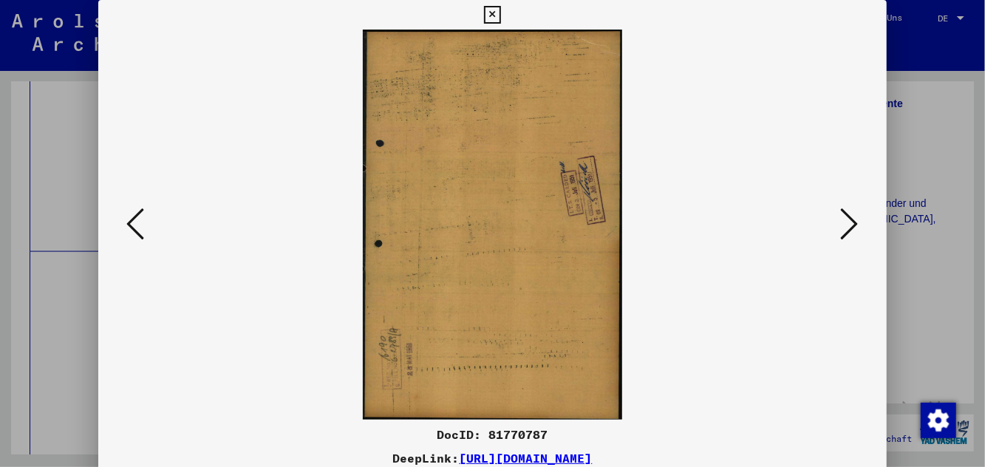
click at [591, 234] on icon at bounding box center [850, 223] width 18 height 35
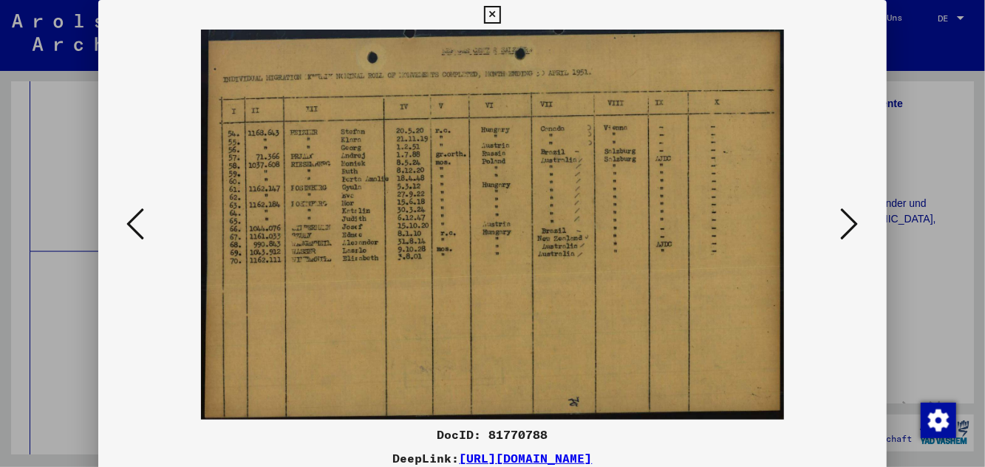
click at [591, 239] on icon at bounding box center [850, 223] width 18 height 35
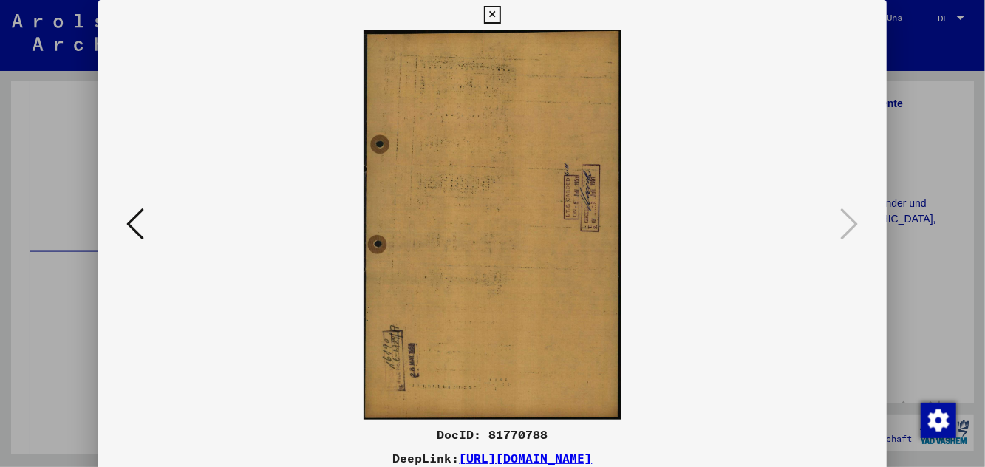
click at [591, 176] on div at bounding box center [492, 233] width 985 height 467
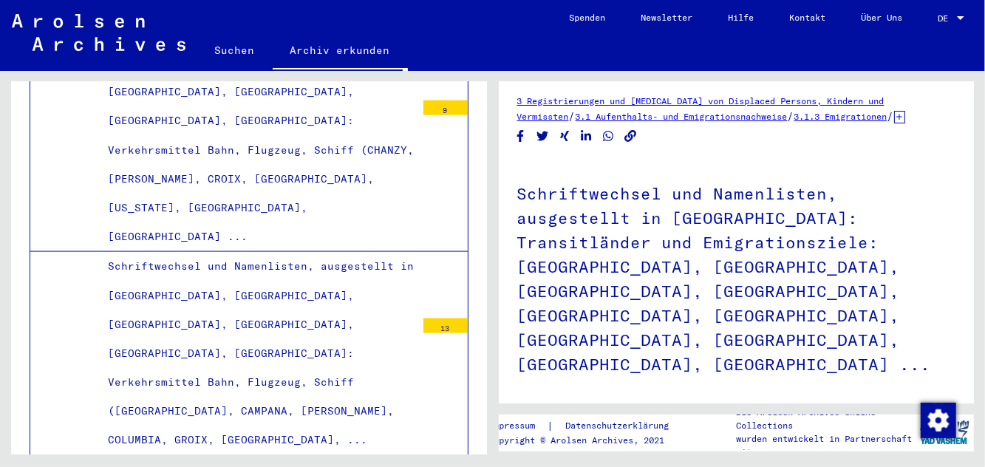
scroll to position [0, 0]
